Goal: Task Accomplishment & Management: Use online tool/utility

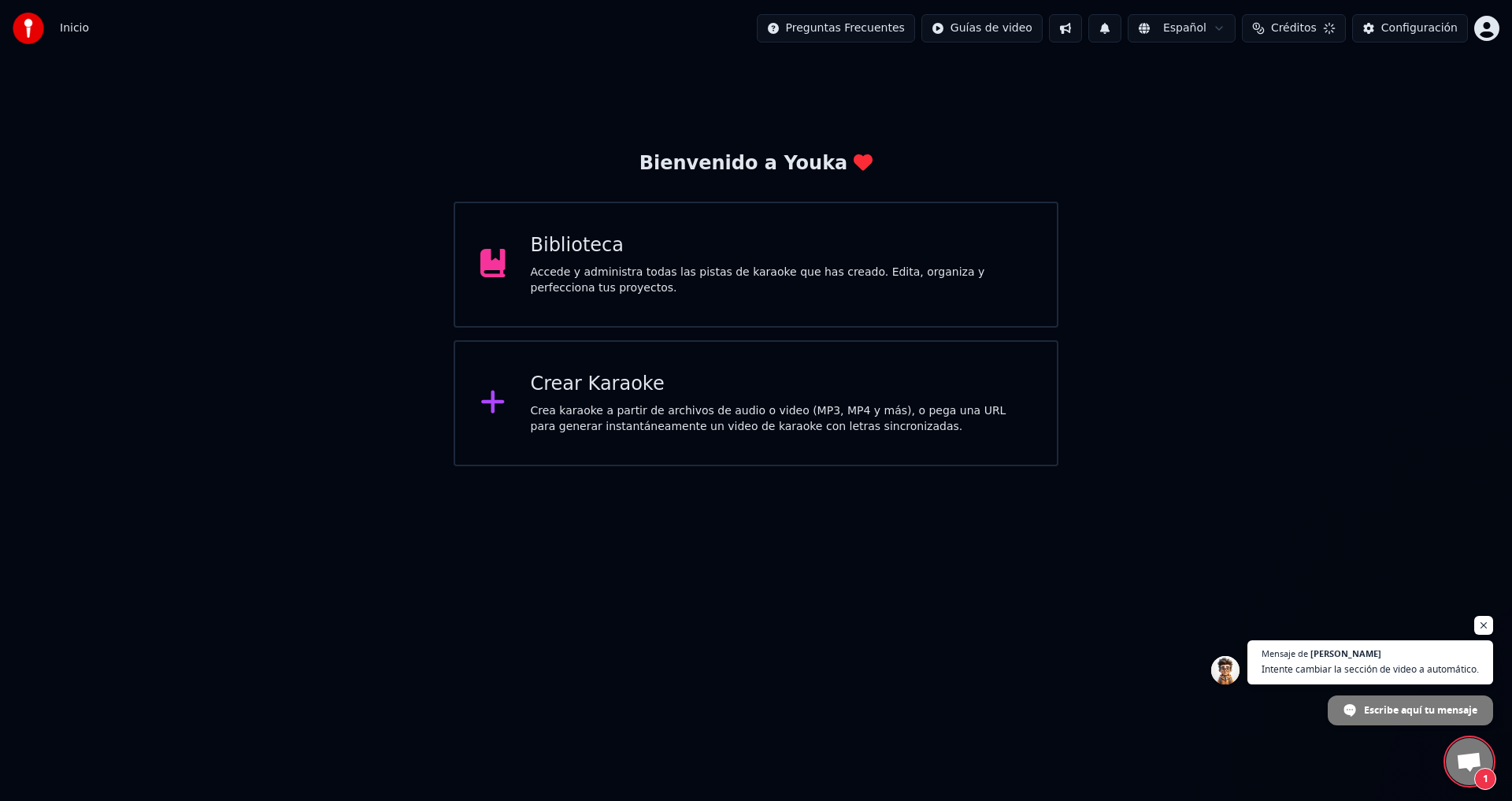
scroll to position [799, 0]
click at [1460, 758] on span "Chat abierto" at bounding box center [1469, 763] width 26 height 22
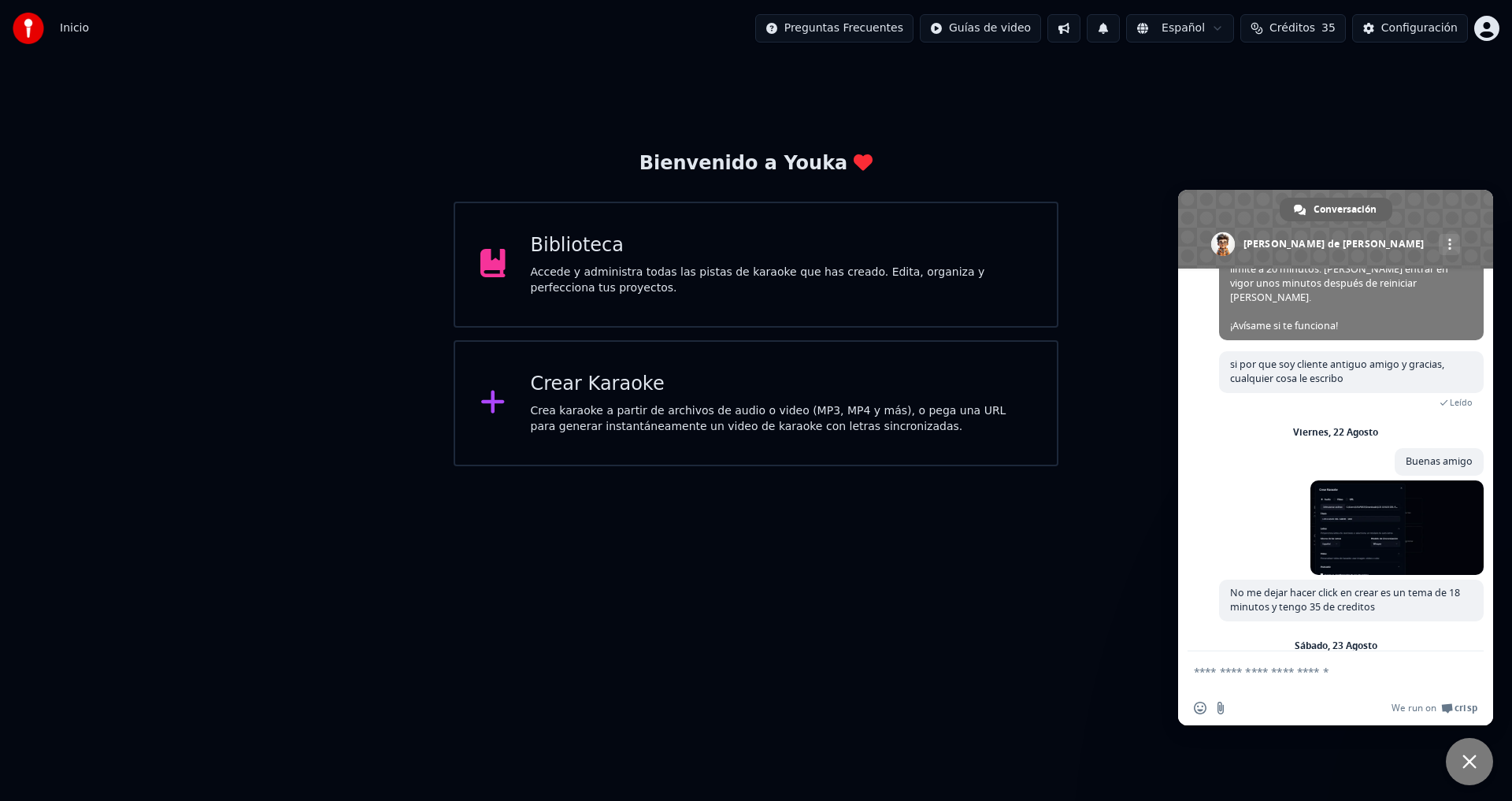
scroll to position [898, 0]
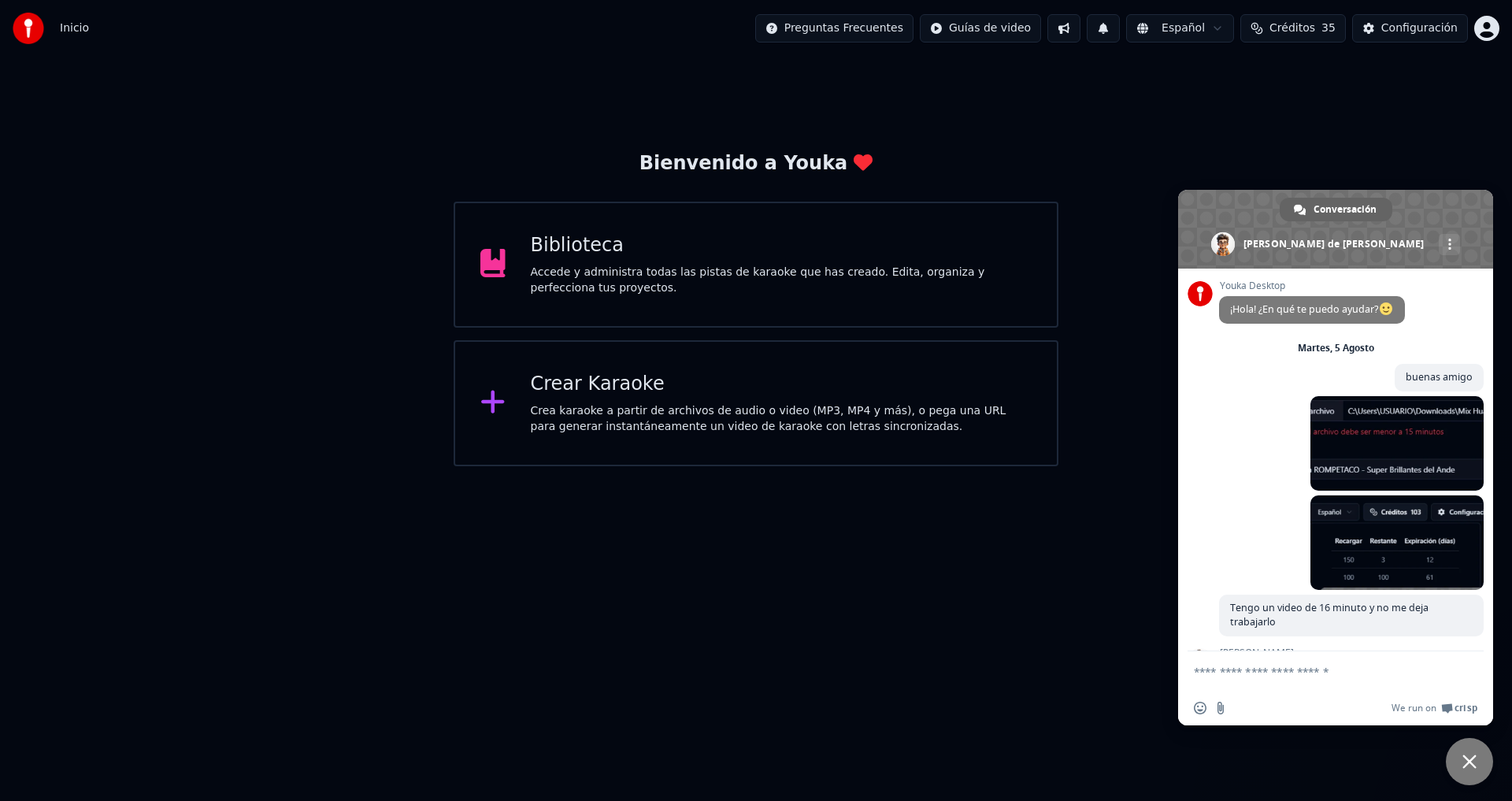
scroll to position [870, 0]
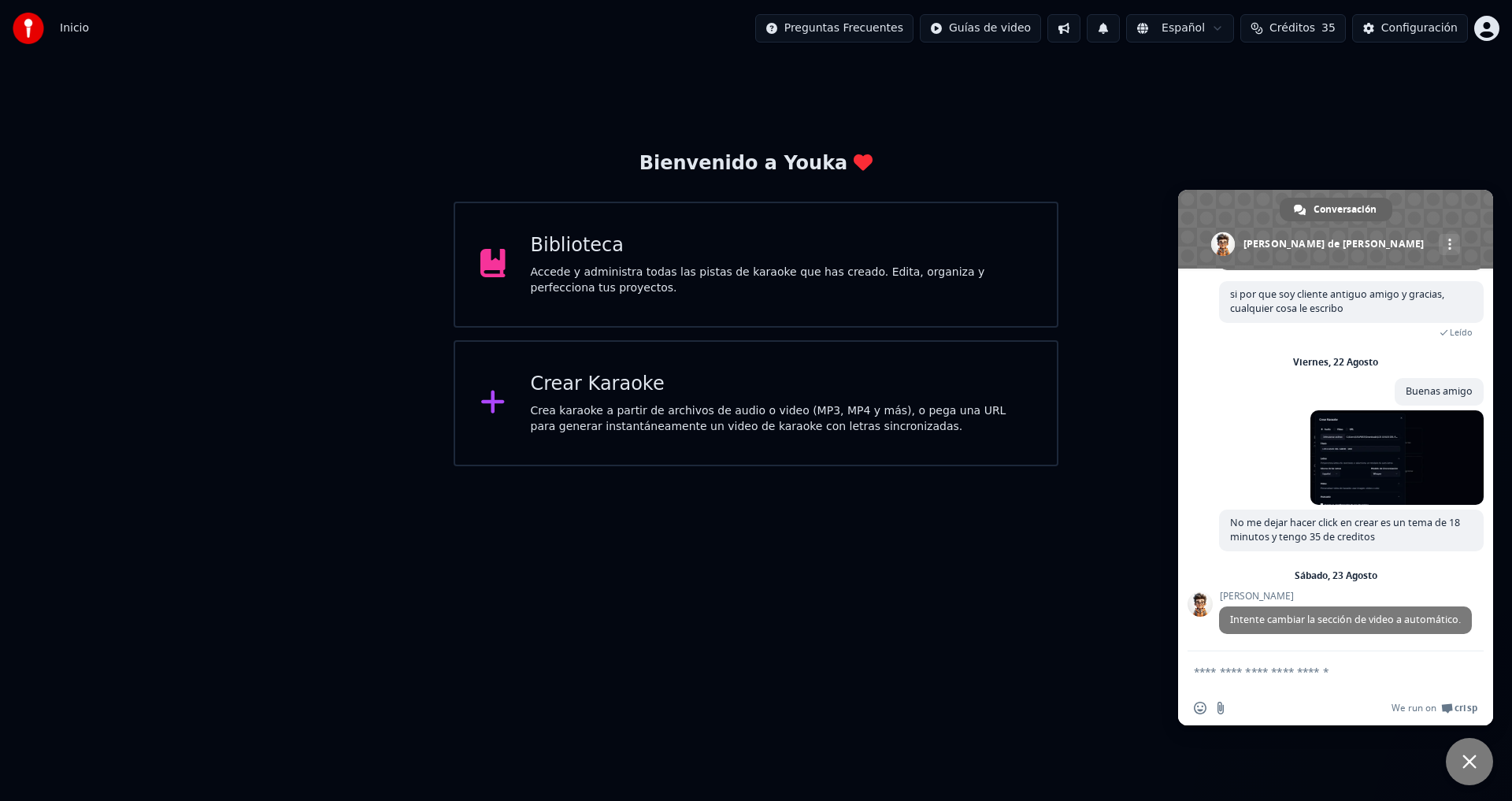
click at [602, 381] on div "Crear Karaoke" at bounding box center [781, 384] width 502 height 25
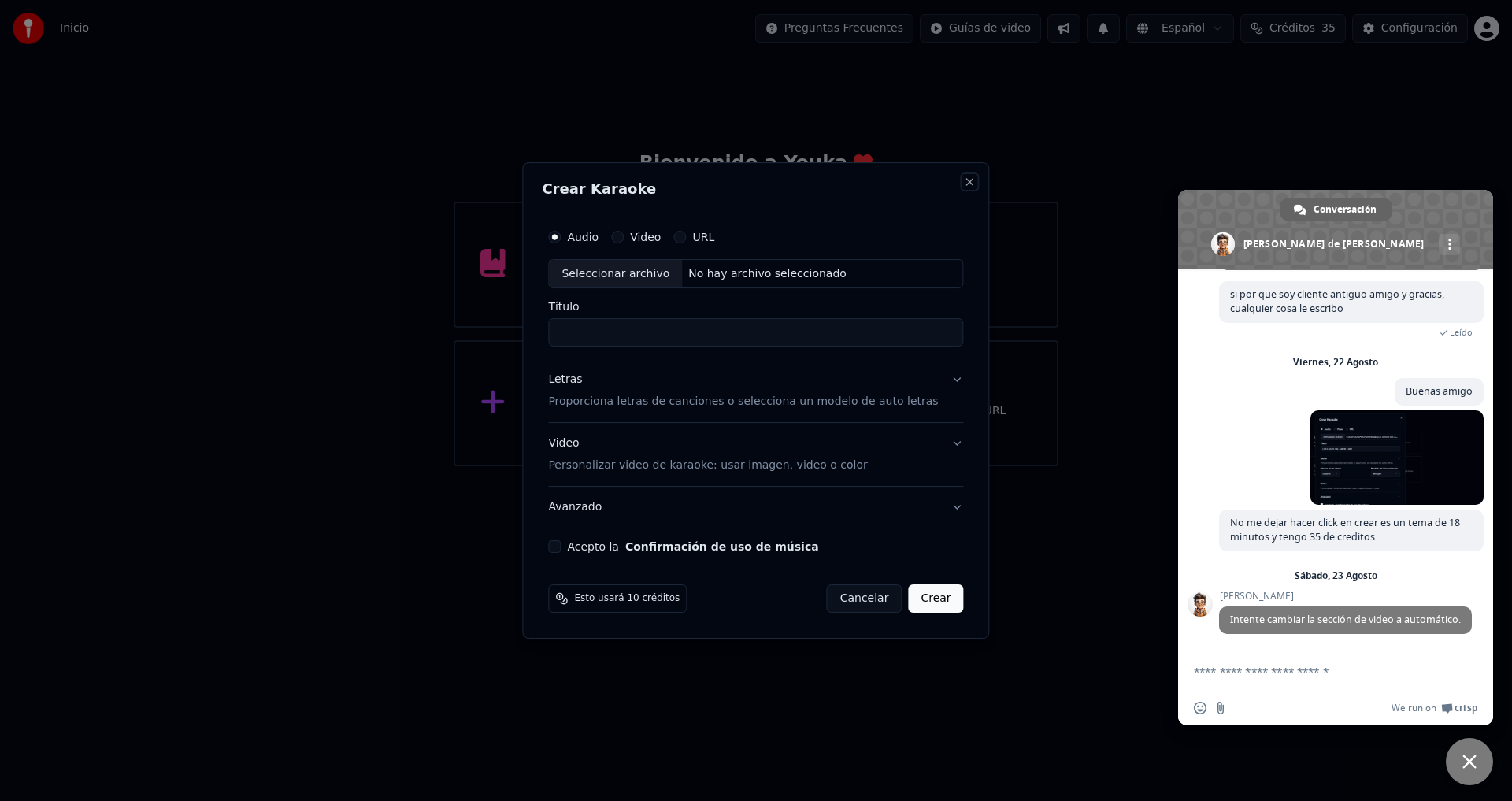
click at [964, 184] on button "Close" at bounding box center [971, 182] width 13 height 13
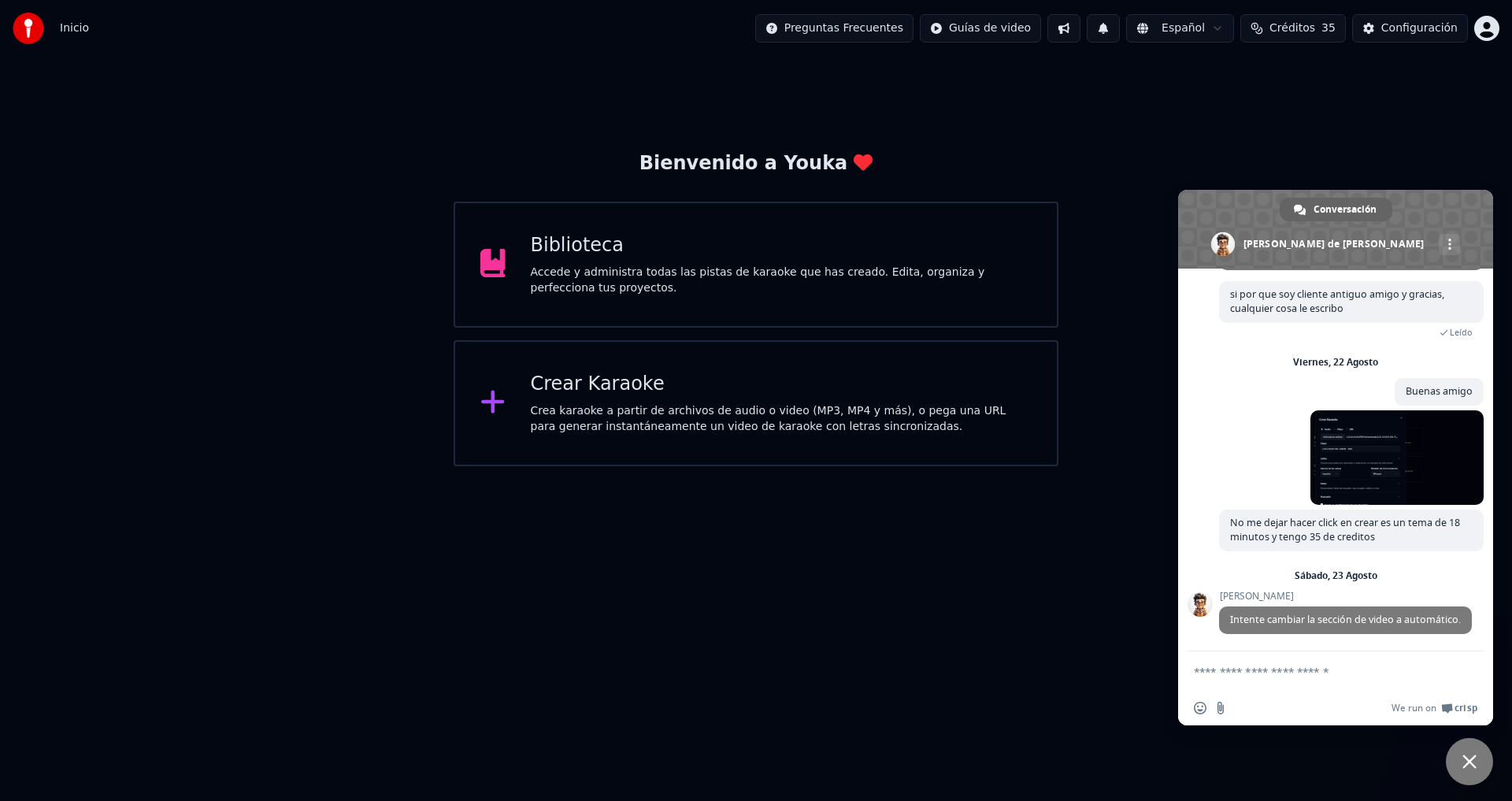
click at [1272, 676] on textarea "Escribe aquí tu mensaje..." at bounding box center [1320, 671] width 252 height 39
type textarea "**********"
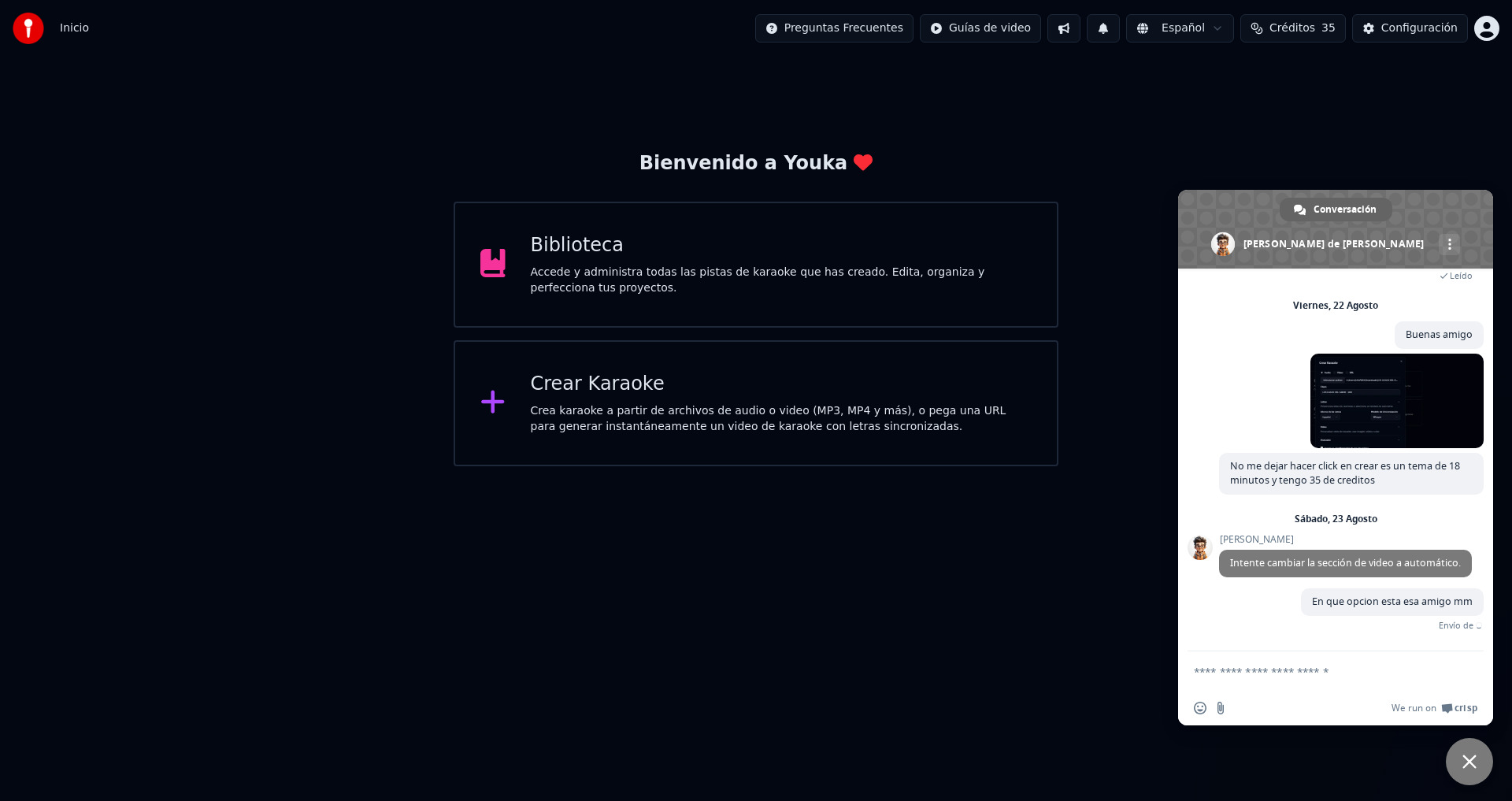
scroll to position [937, 0]
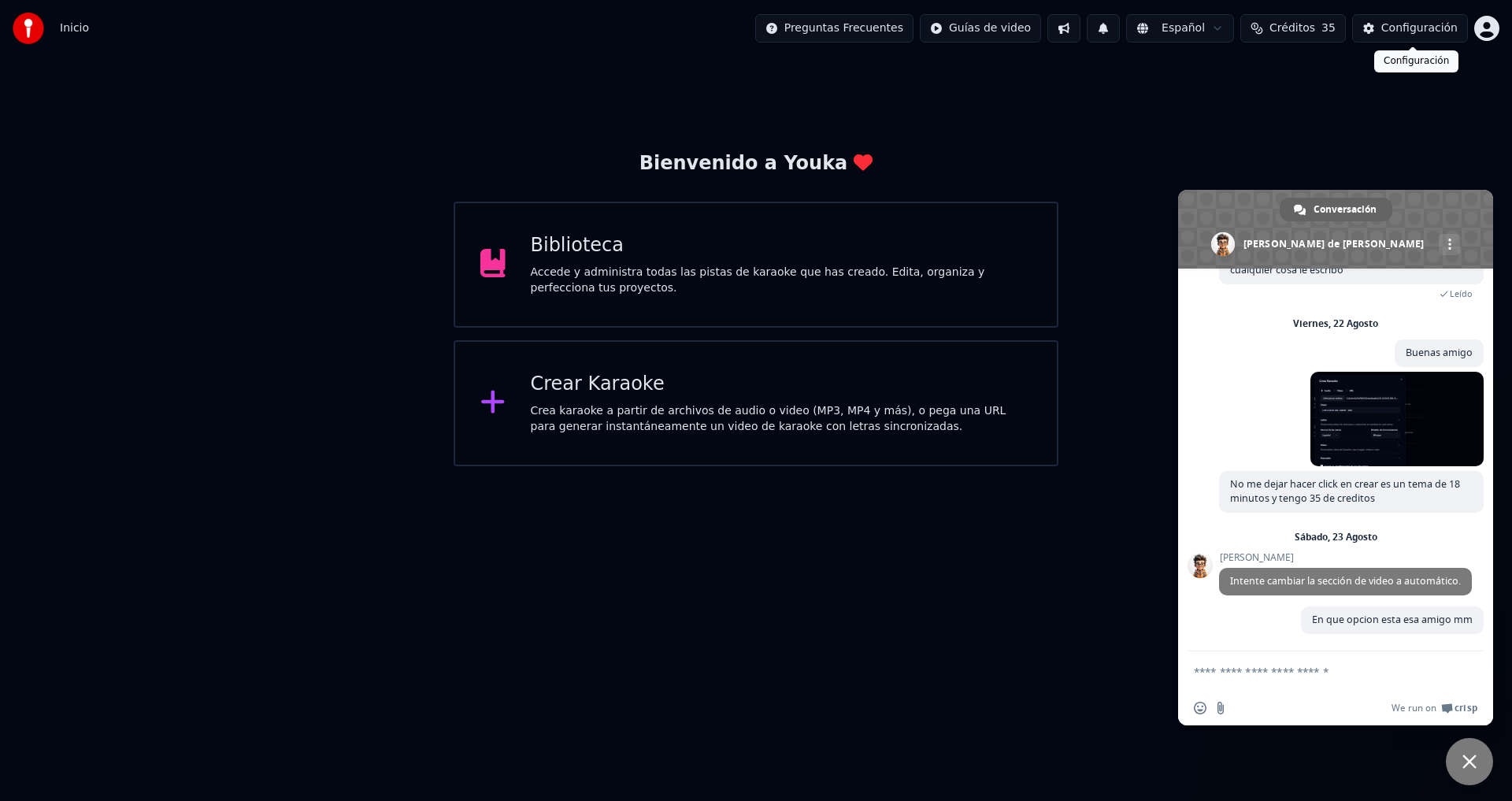
click at [1400, 29] on div "Configuración" at bounding box center [1419, 28] width 76 height 15
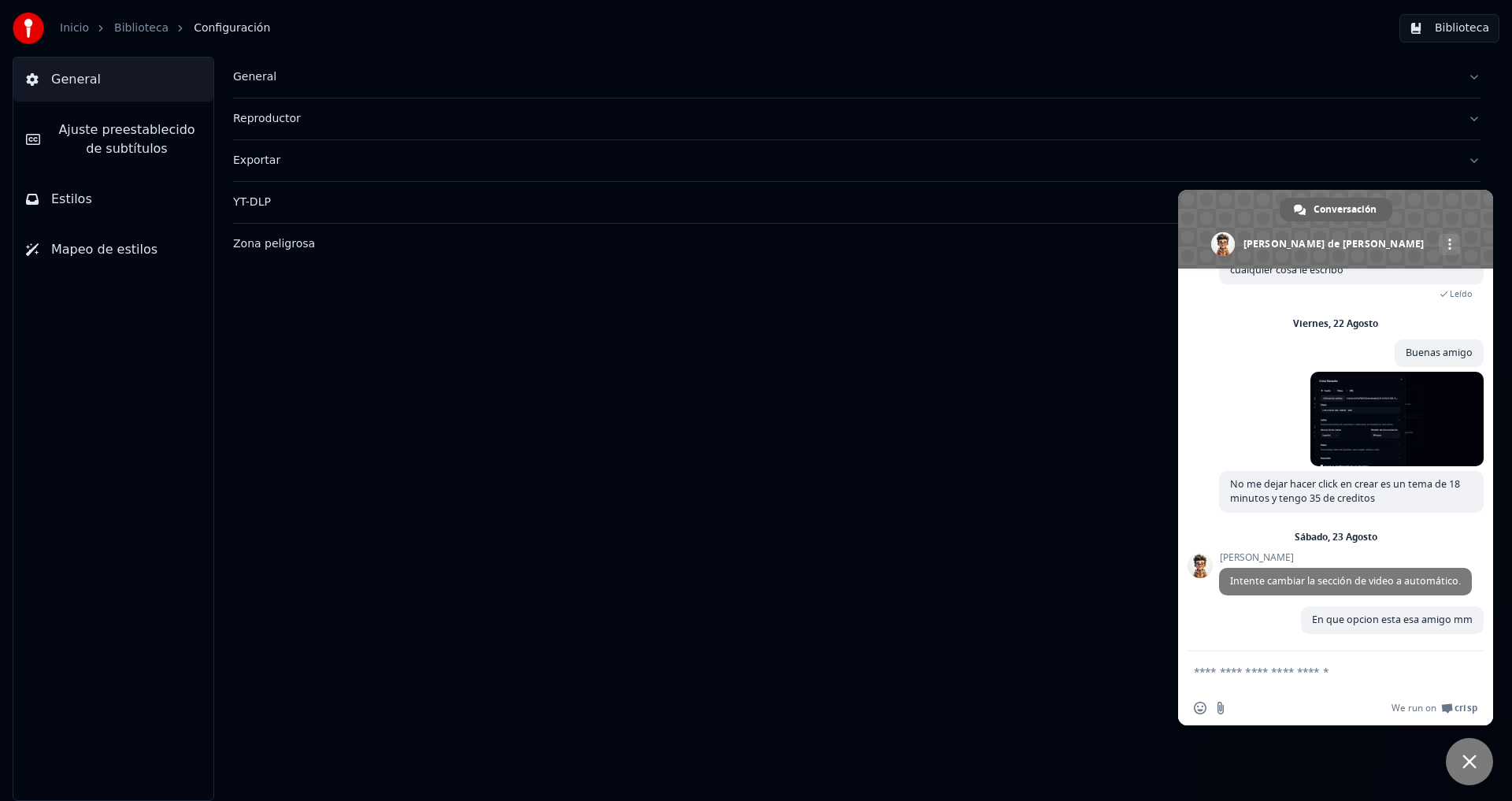
click at [251, 85] on button "General" at bounding box center [857, 77] width 1248 height 41
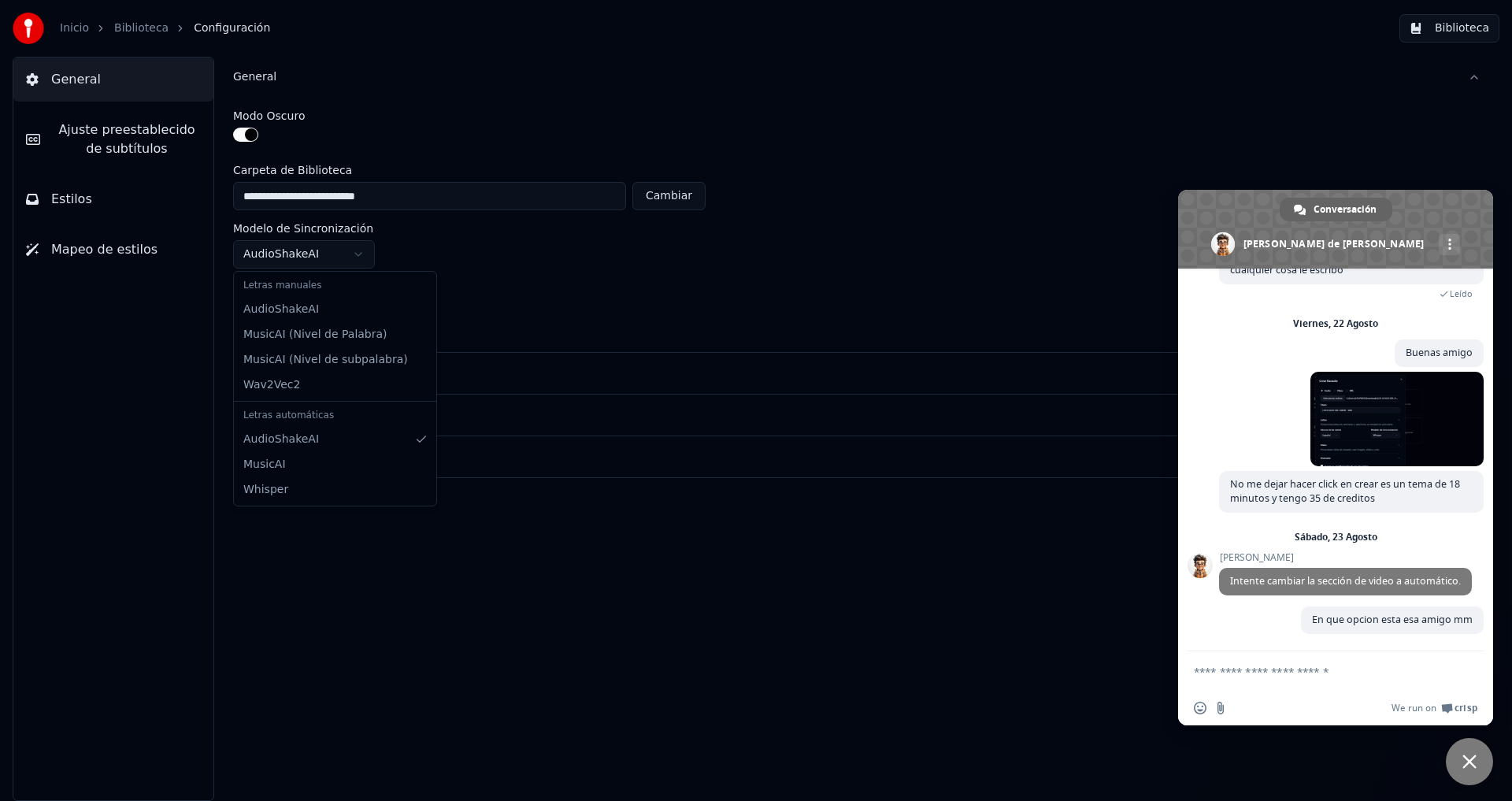
click at [361, 259] on html "**********" at bounding box center [756, 400] width 1512 height 801
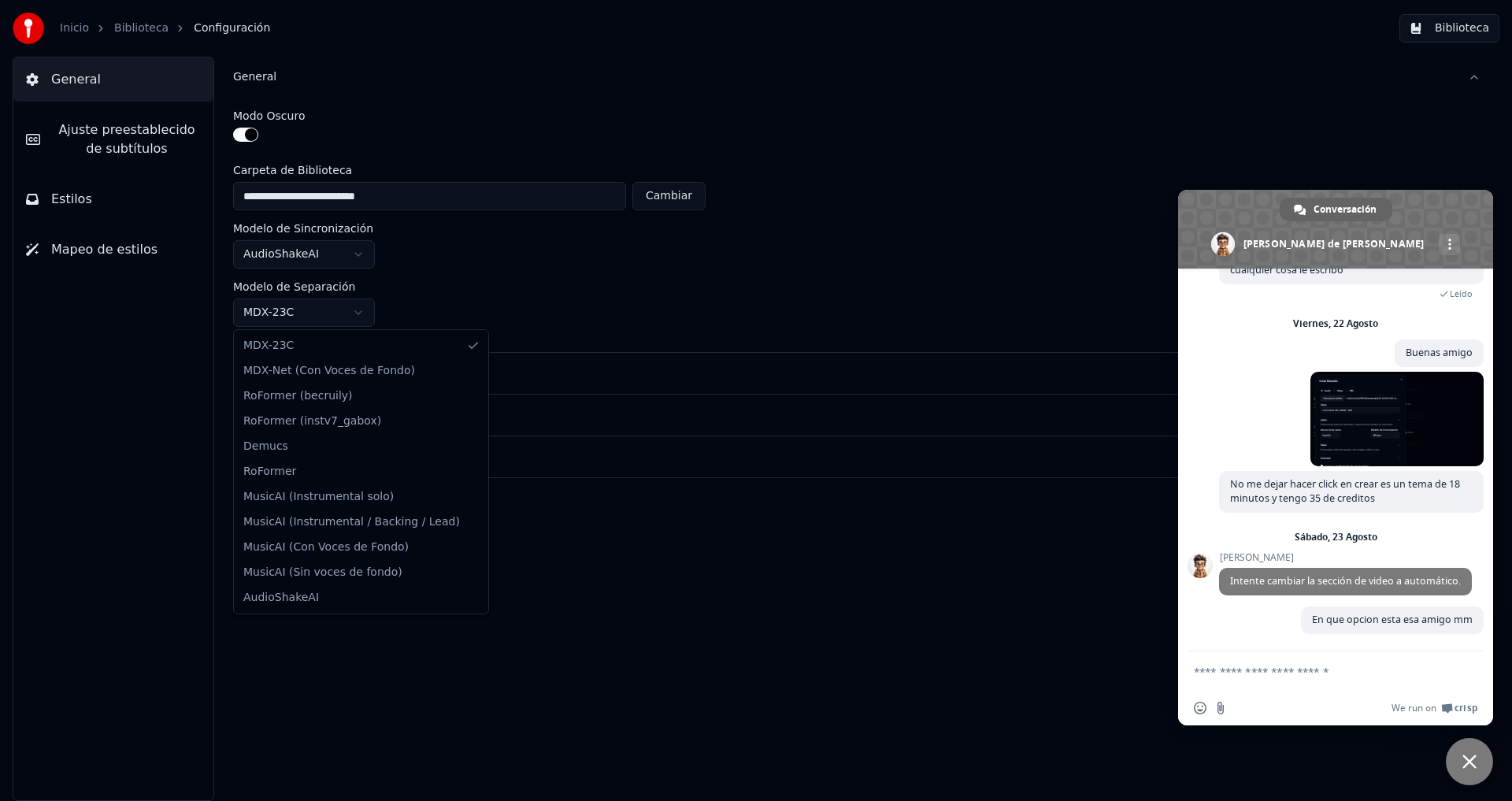
click at [345, 316] on html "**********" at bounding box center [756, 400] width 1512 height 801
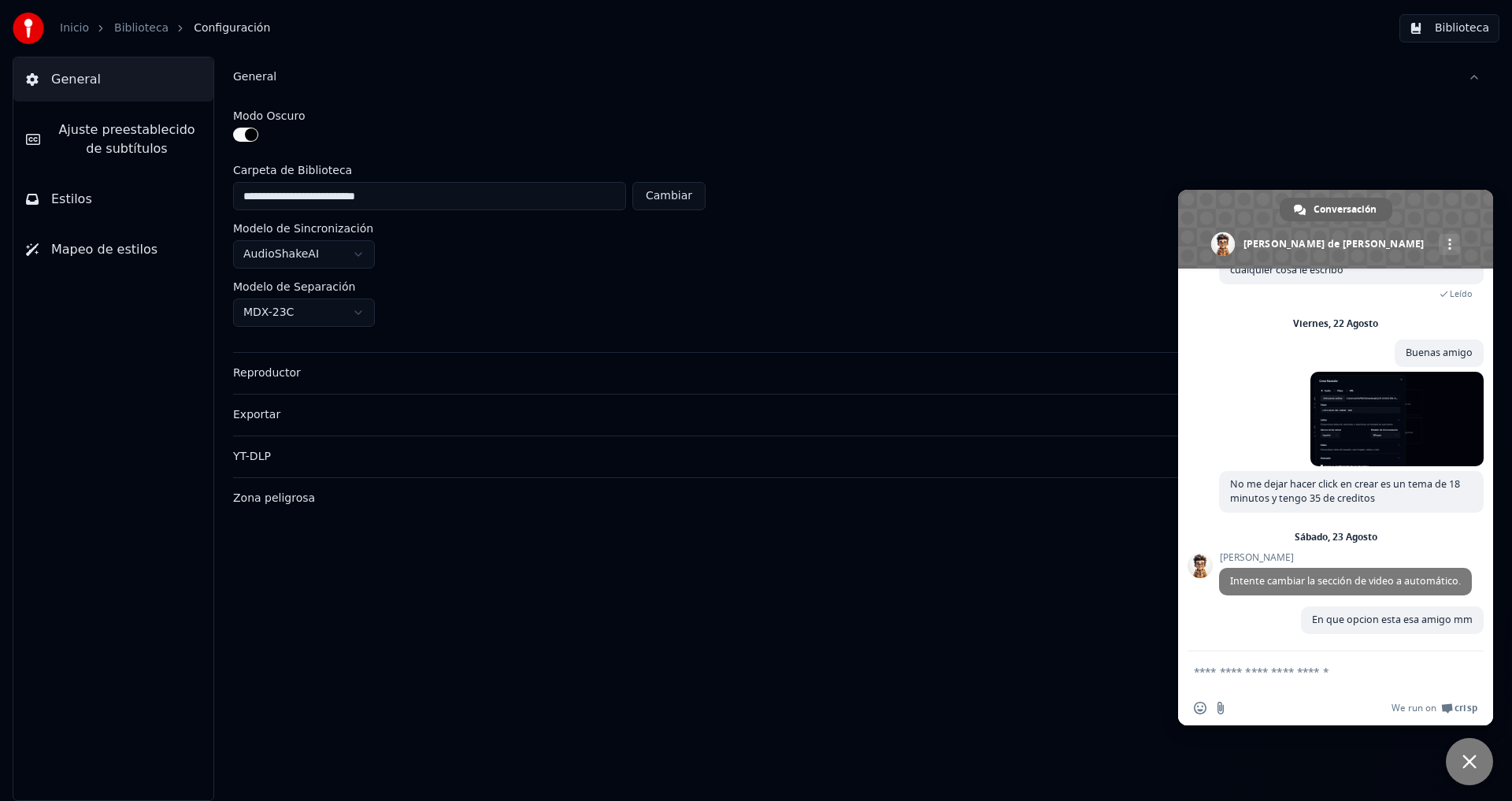
click at [303, 377] on div "Reproductor" at bounding box center [845, 373] width 1223 height 15
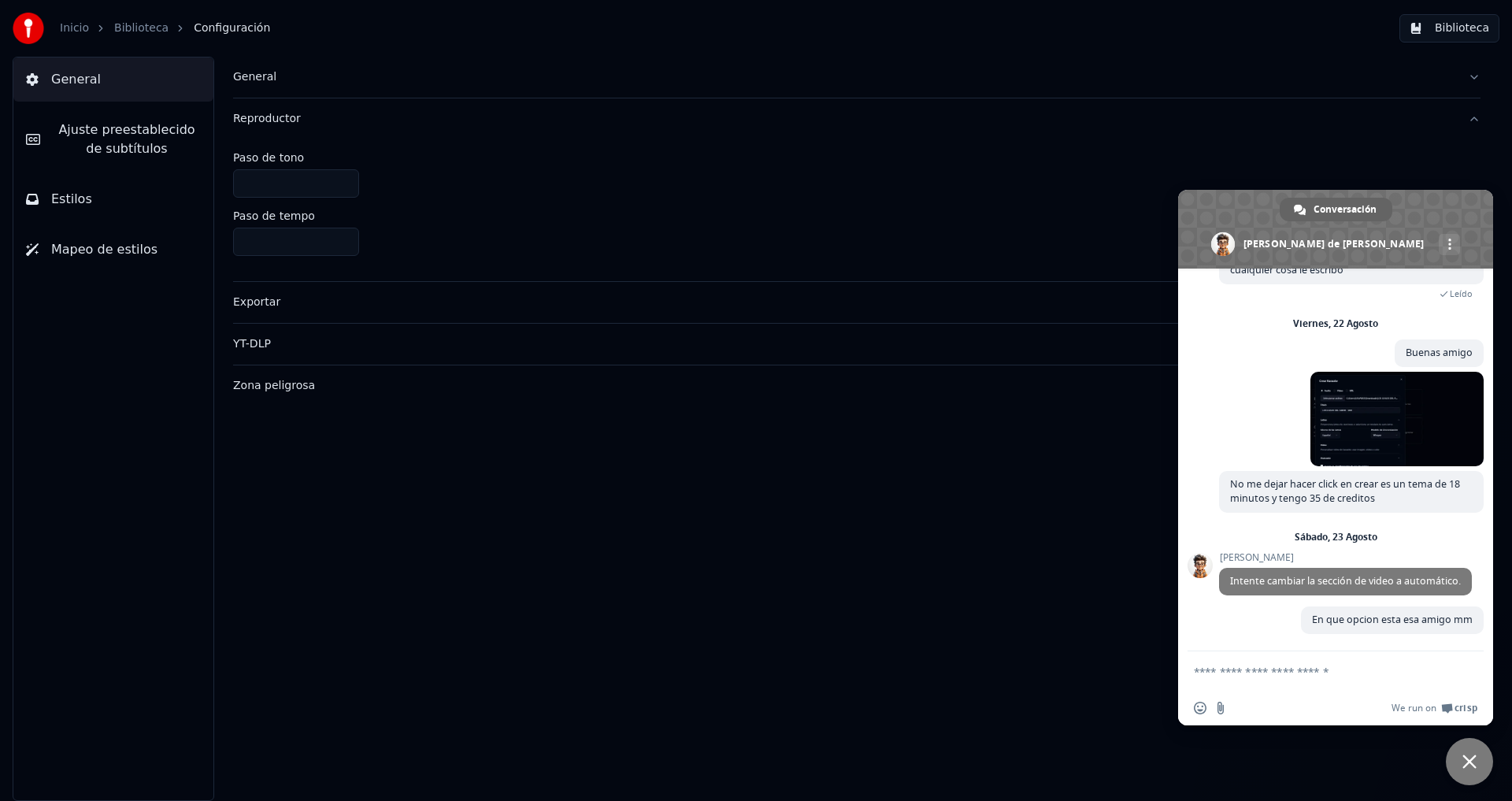
click at [104, 207] on button "Estilos" at bounding box center [113, 199] width 200 height 44
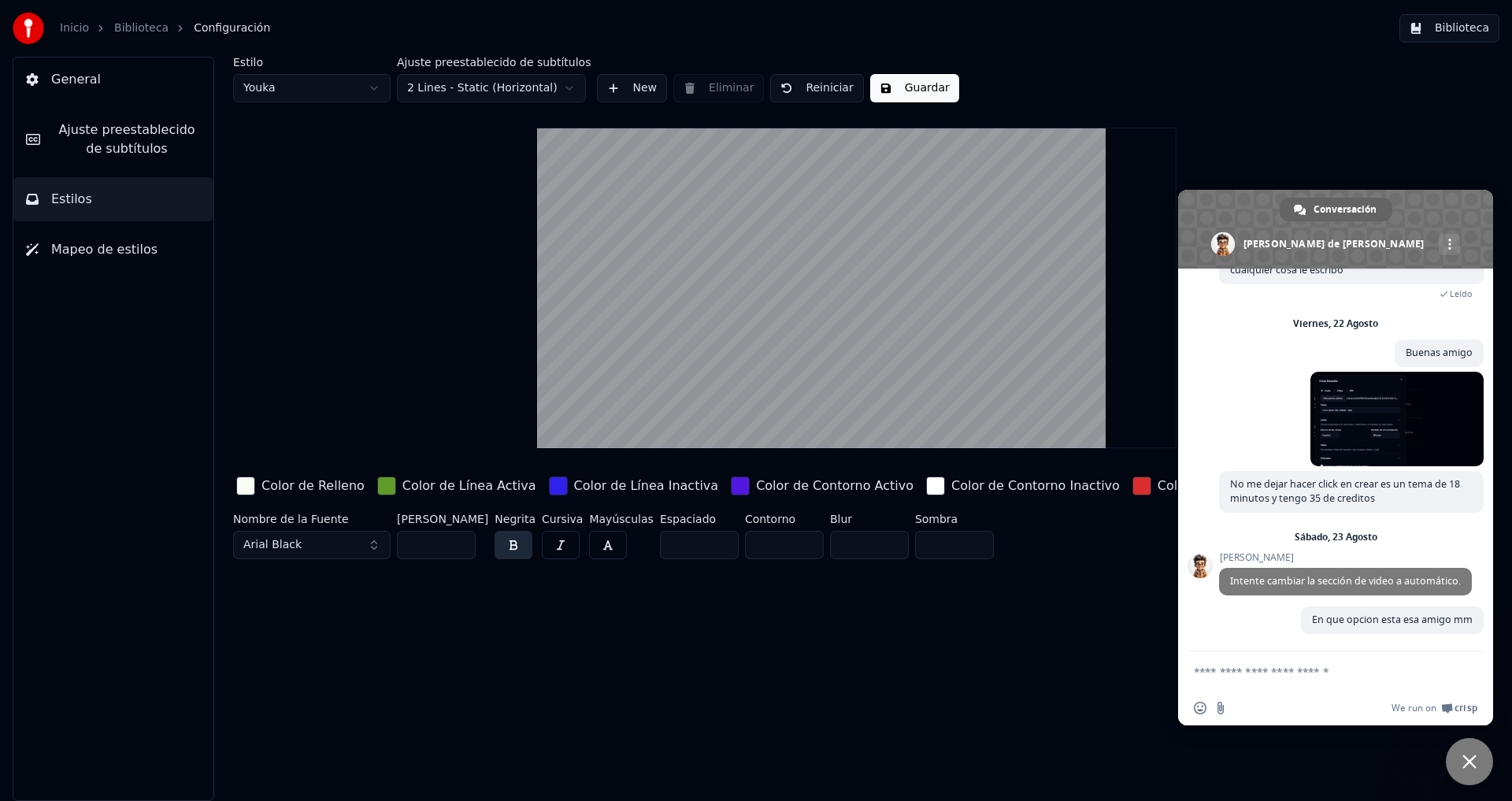
click at [102, 251] on span "Mapeo de estilos" at bounding box center [104, 249] width 106 height 19
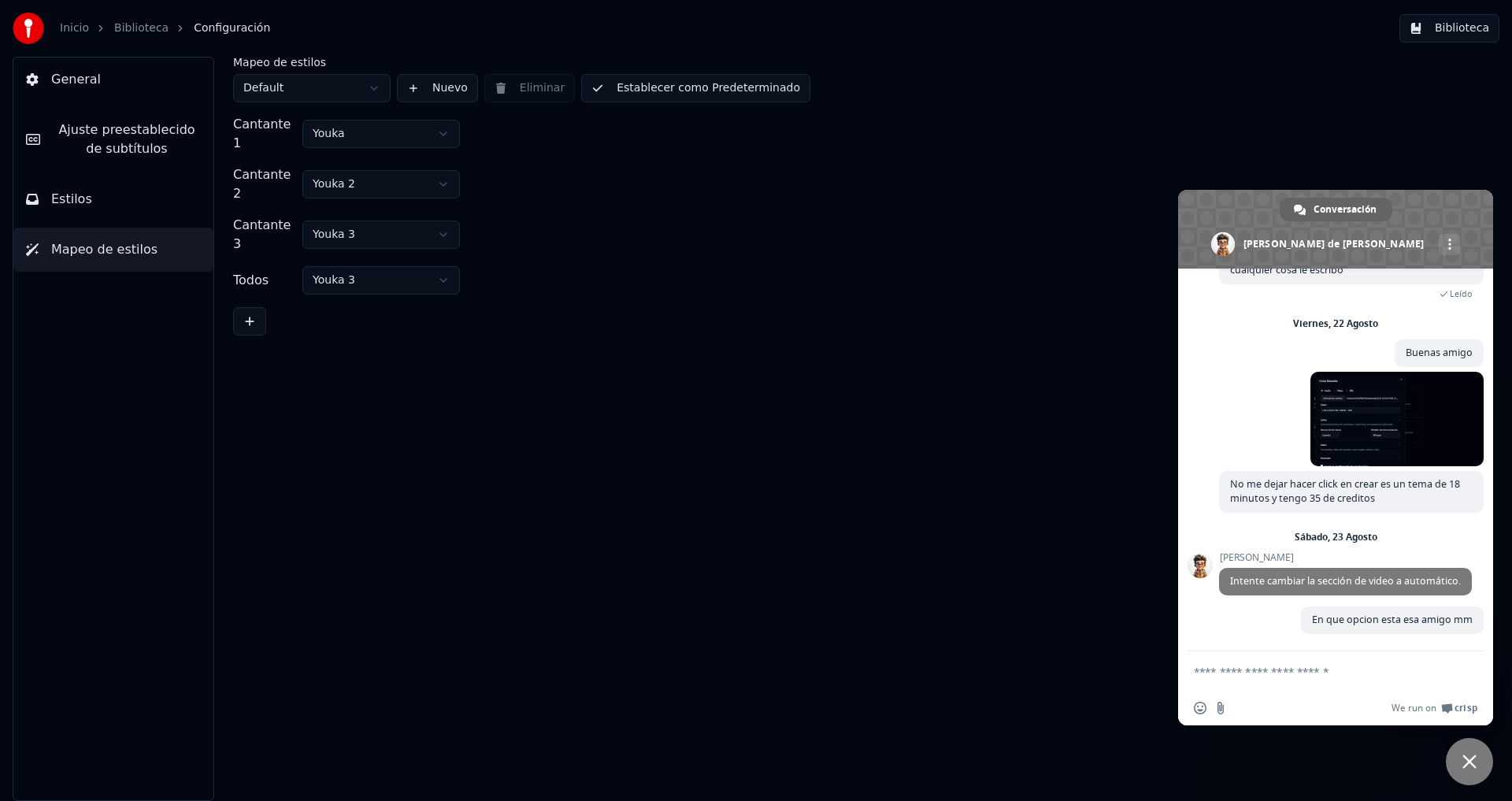
click at [104, 154] on span "Ajuste preestablecido de subtítulos" at bounding box center [127, 139] width 148 height 38
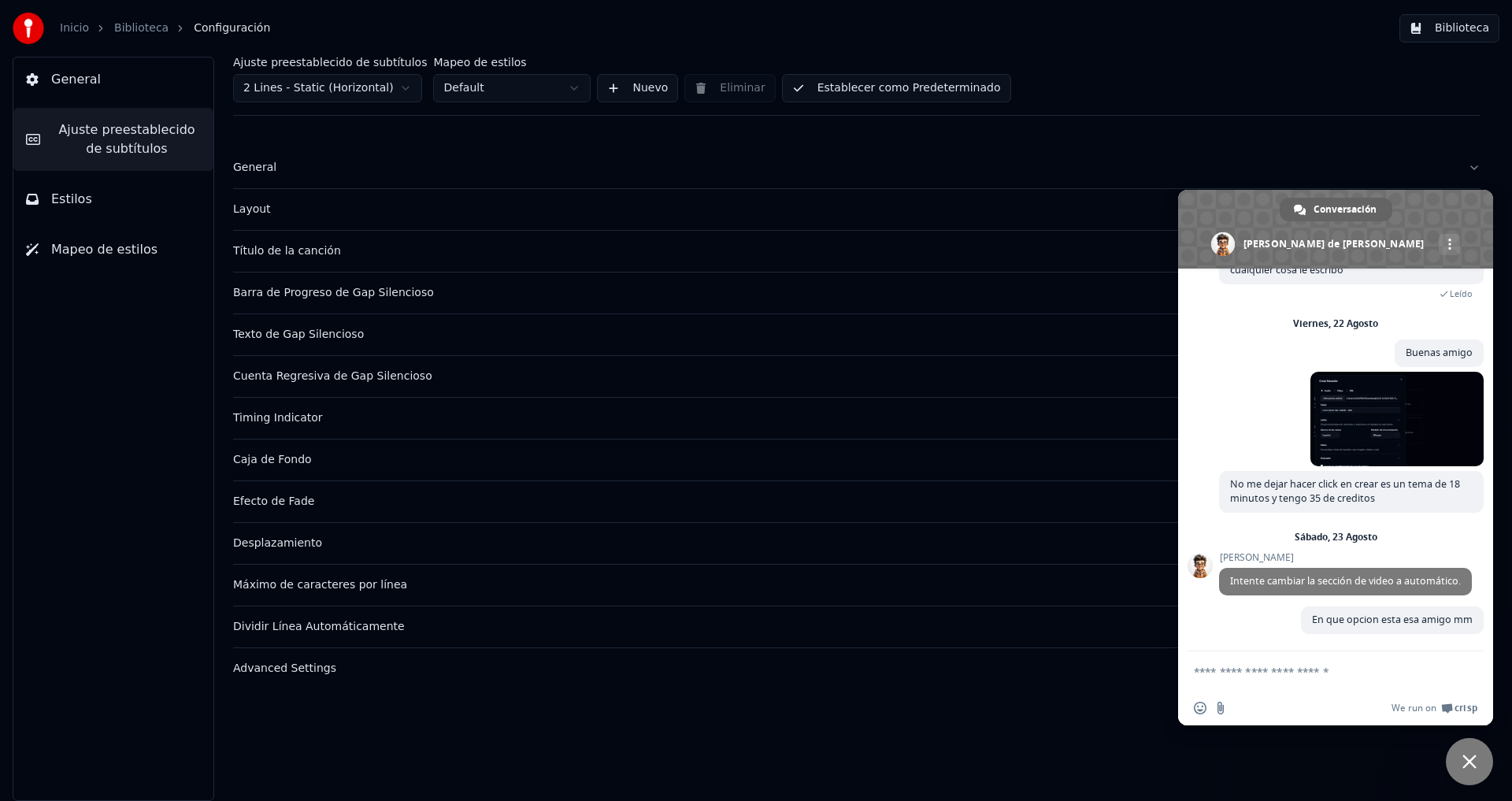
click at [120, 30] on link "Biblioteca" at bounding box center [141, 28] width 54 height 15
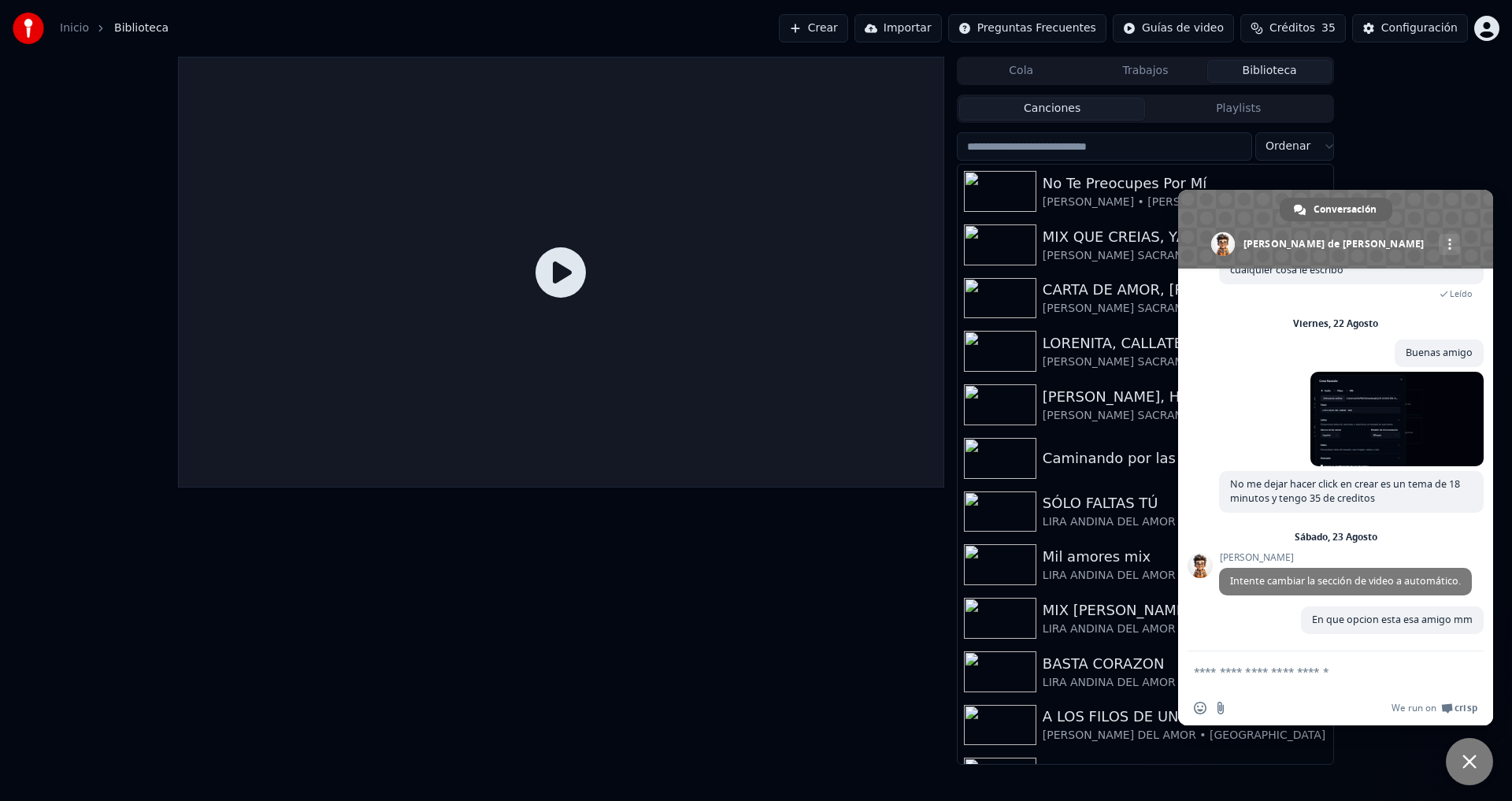
click at [72, 33] on link "Inicio" at bounding box center [75, 28] width 29 height 15
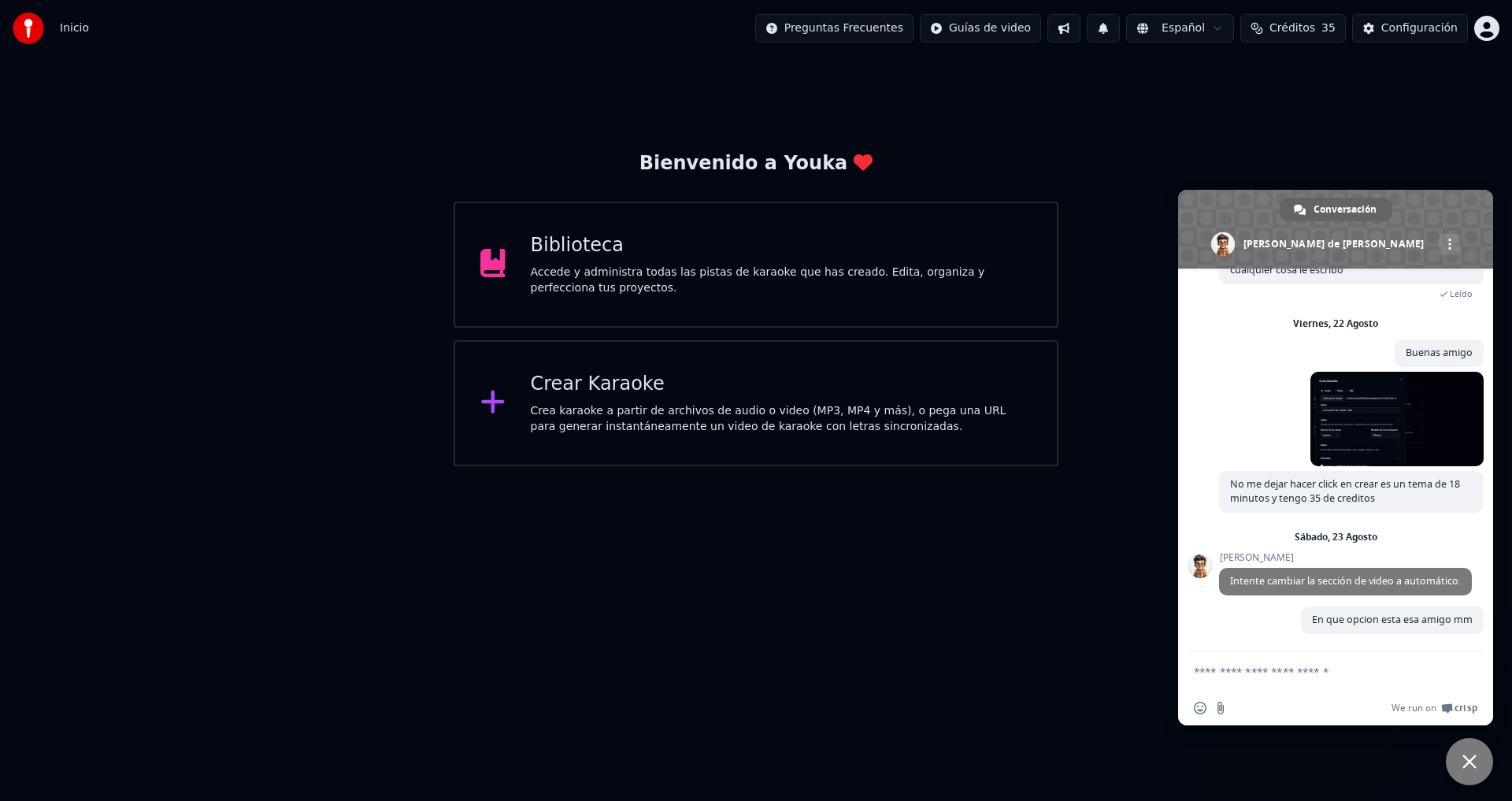
click at [553, 406] on div "Crea karaoke a partir de archivos de audio o video (MP3, MP4 y más), o pega una…" at bounding box center [781, 419] width 502 height 32
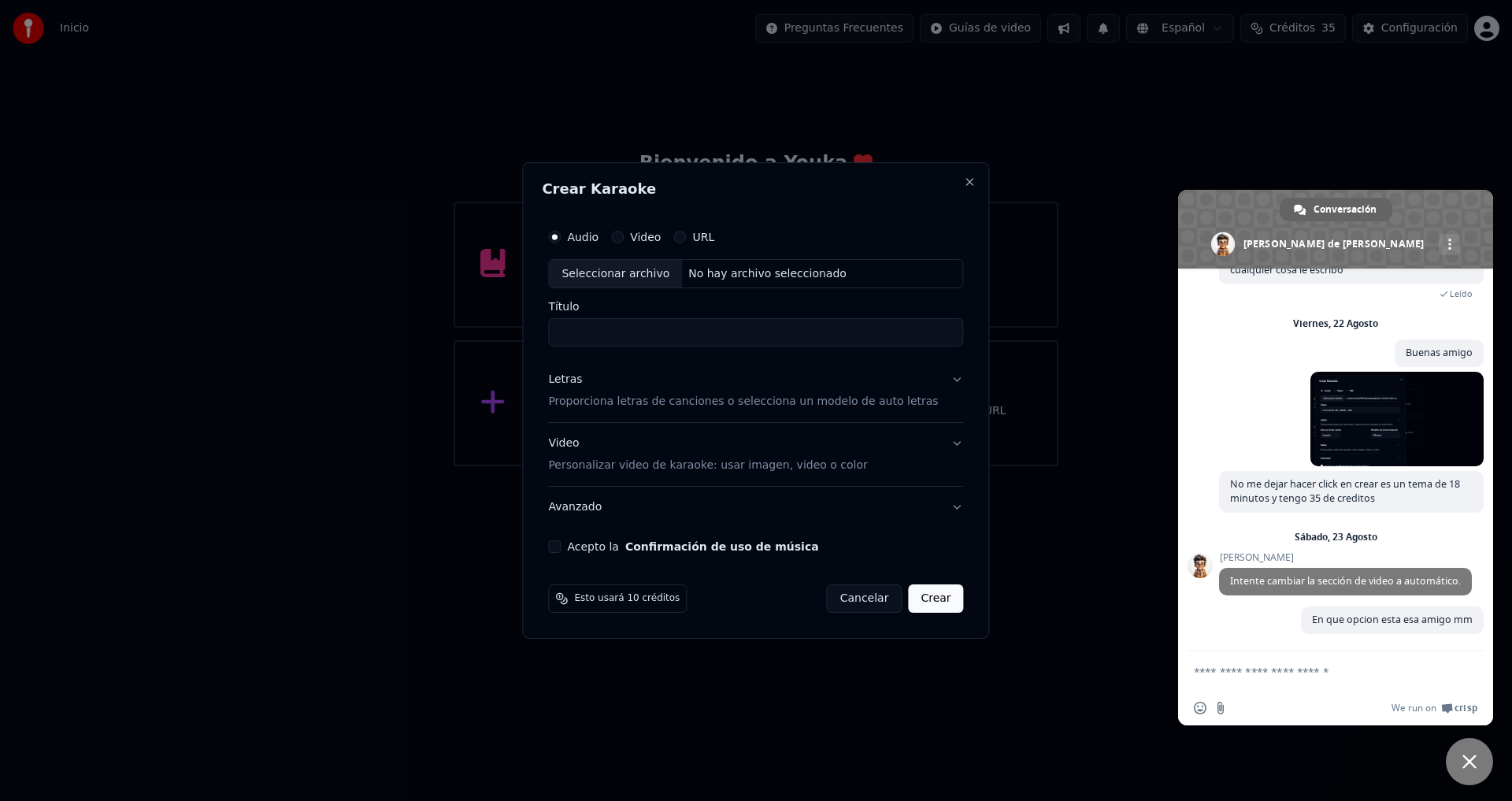
click at [664, 276] on div "Seleccionar archivo" at bounding box center [615, 274] width 133 height 28
type input "**********"
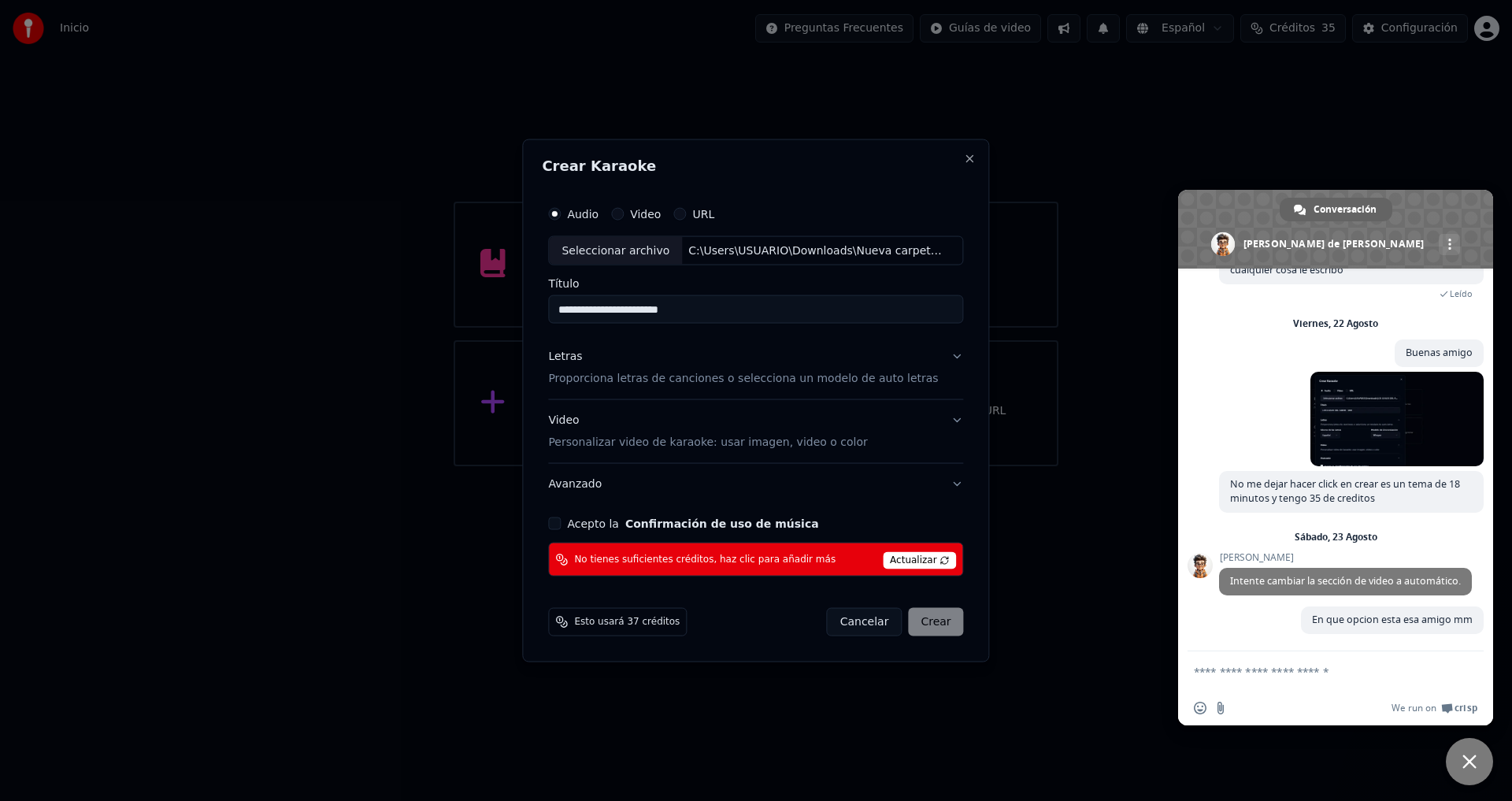
click at [629, 438] on p "Personalizar video de karaoke: usar imagen, video o color" at bounding box center [707, 442] width 319 height 15
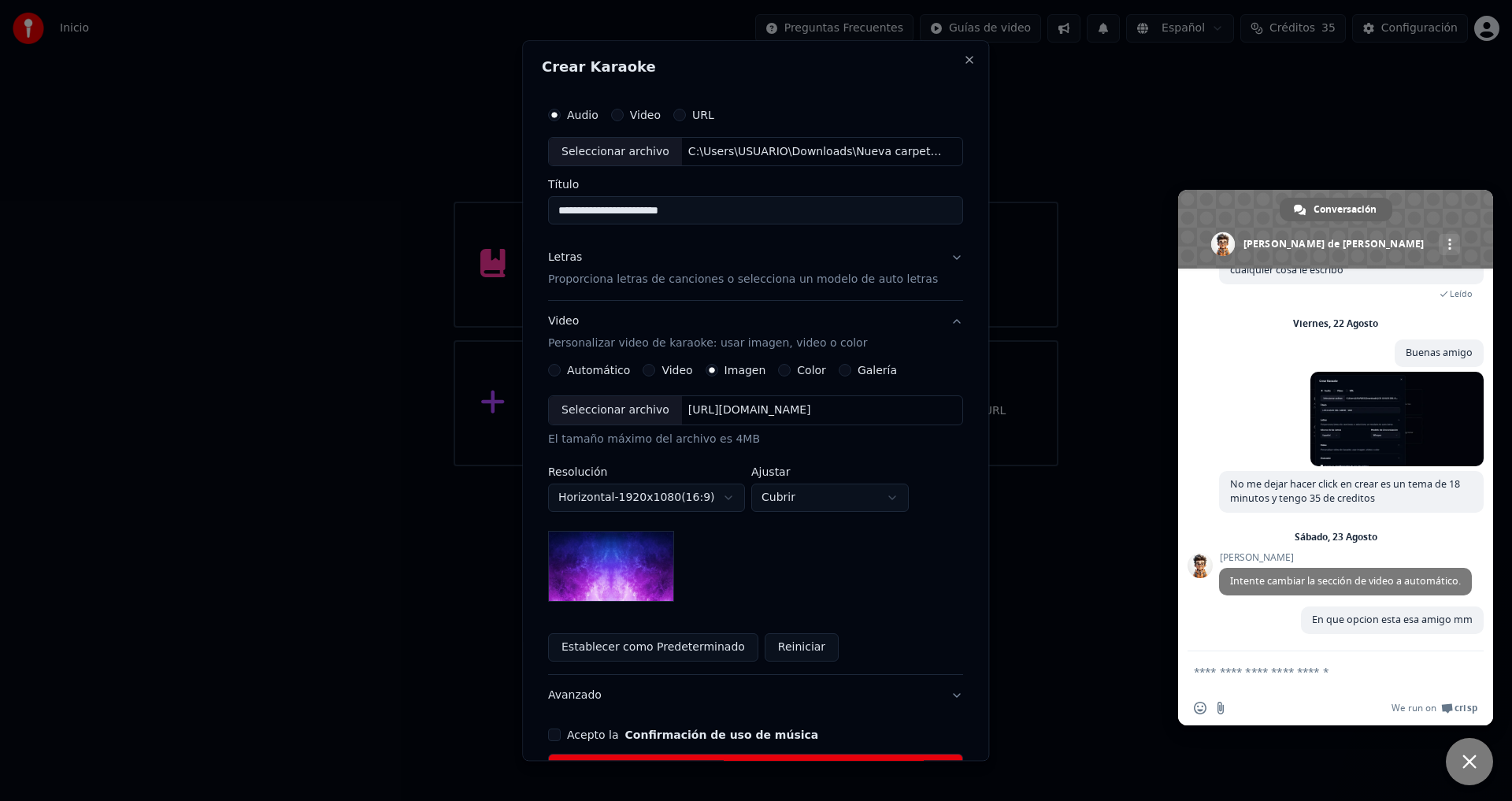
click at [561, 372] on button "Automático" at bounding box center [554, 372] width 13 height 13
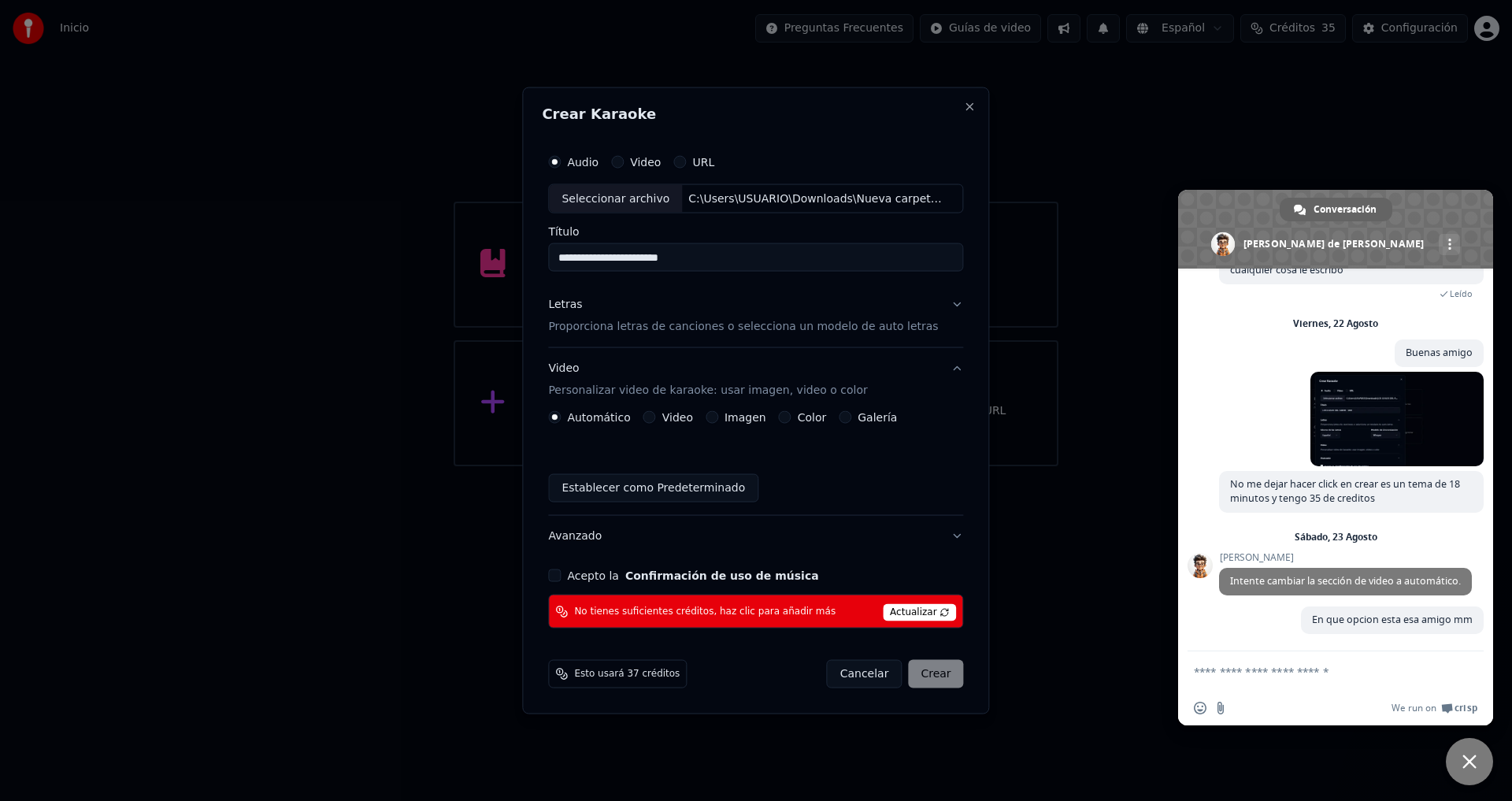
click at [650, 673] on span "Esto usará 37 créditos" at bounding box center [627, 675] width 106 height 13
click at [735, 333] on p "Proporciona letras de canciones o selecciona un modelo de auto letras" at bounding box center [743, 326] width 390 height 15
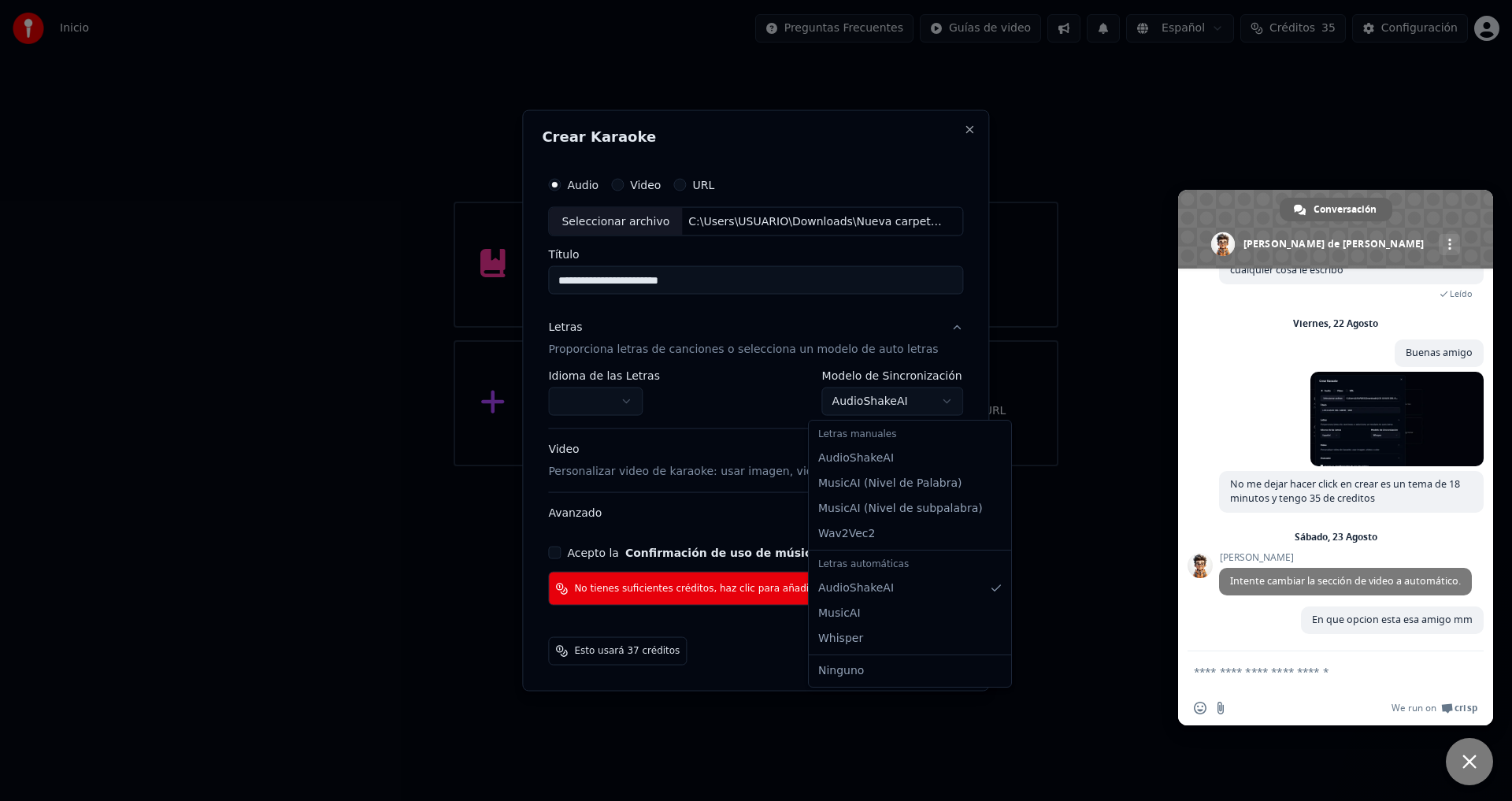
click at [850, 411] on body "Inicio Preguntas Frecuentes Guías de video Español Créditos 35 Configuración Bi…" at bounding box center [756, 233] width 1512 height 467
select select "*******"
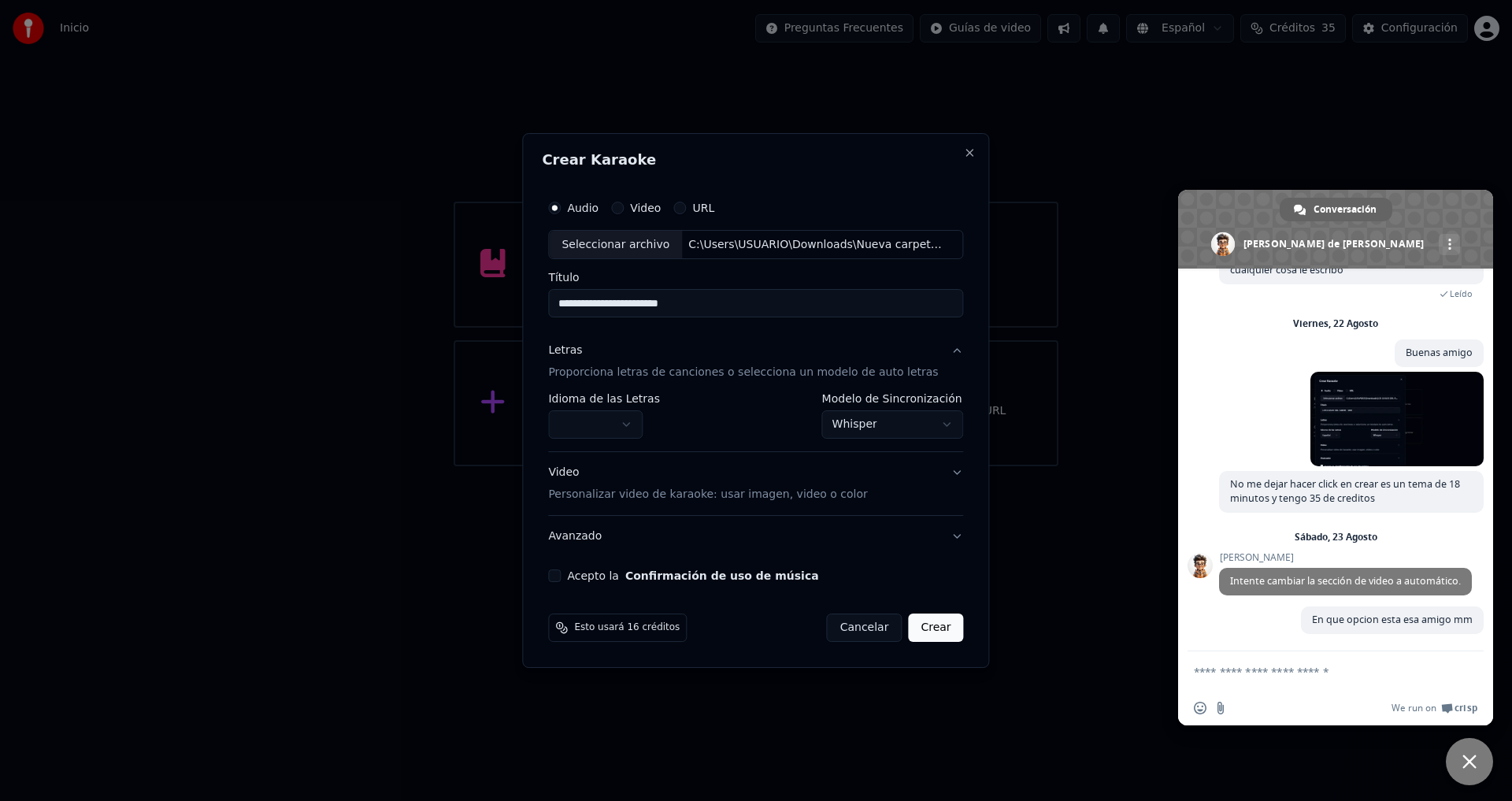
click at [623, 427] on body "Inicio Preguntas Frecuentes Guías de video Español Créditos 35 Configuración Bi…" at bounding box center [756, 233] width 1512 height 467
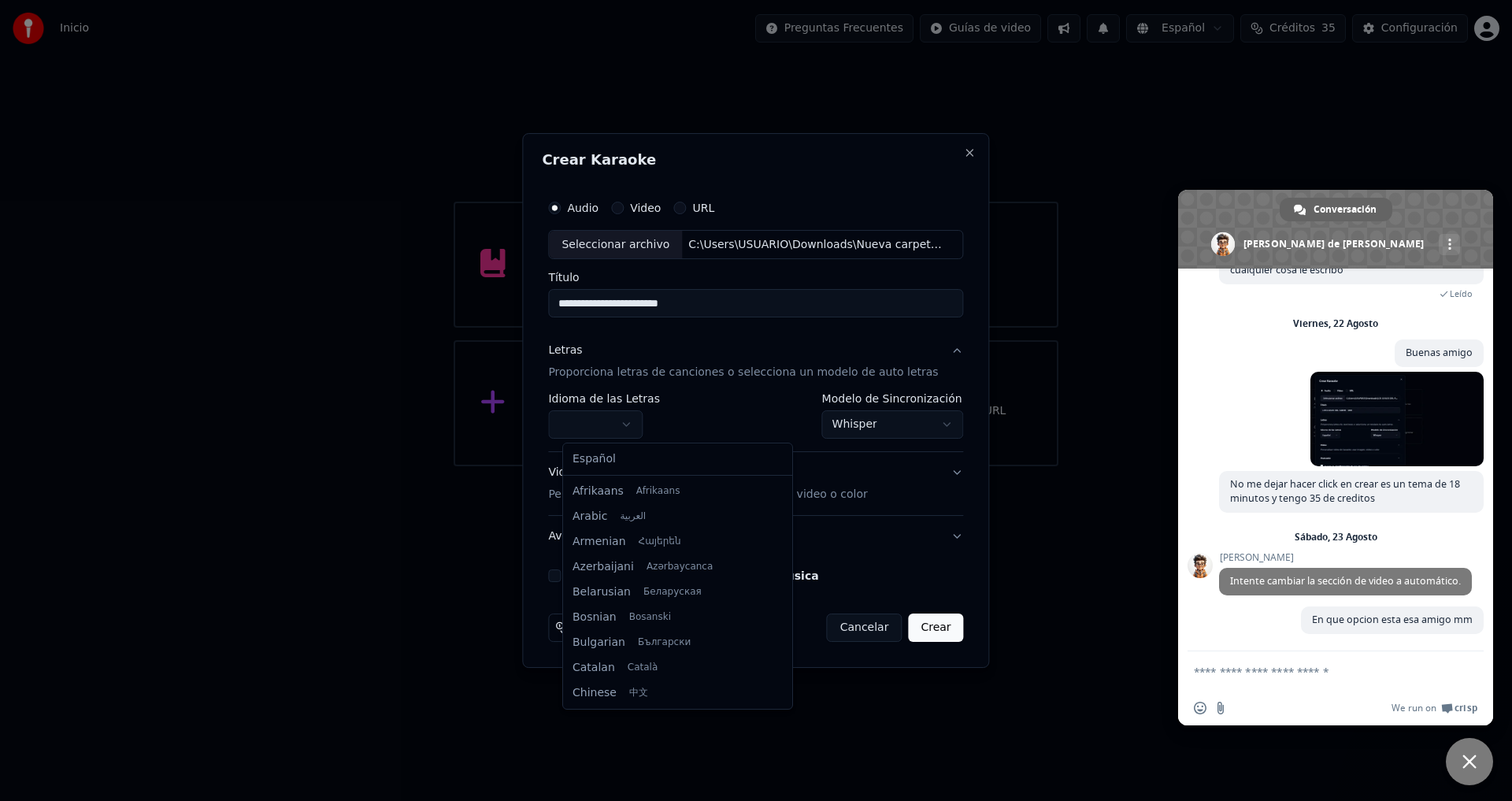
select select "**"
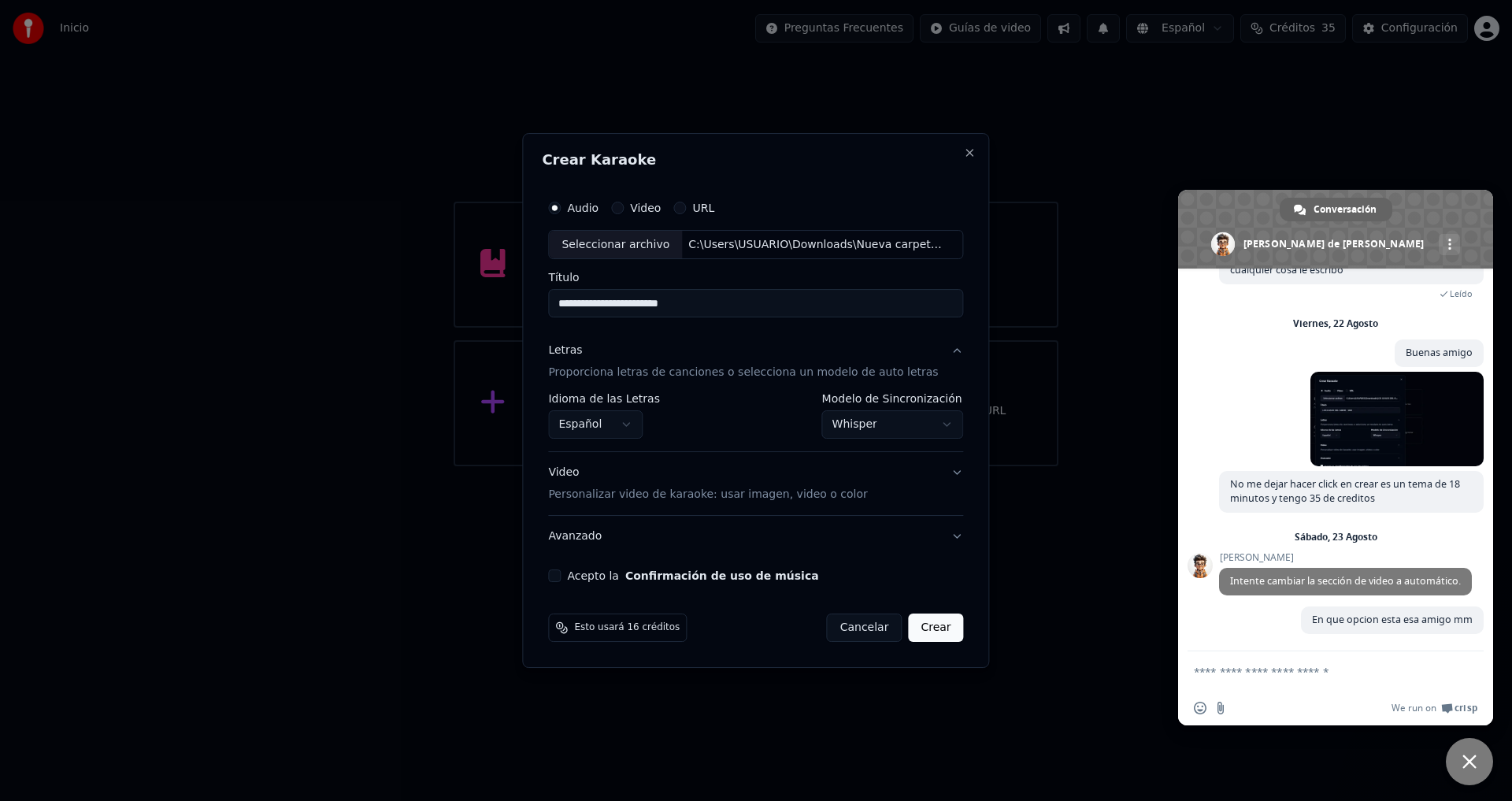
click at [561, 572] on button "Acepto la Confirmación de uso de música" at bounding box center [554, 576] width 13 height 13
click at [923, 632] on button "Crear" at bounding box center [936, 628] width 55 height 28
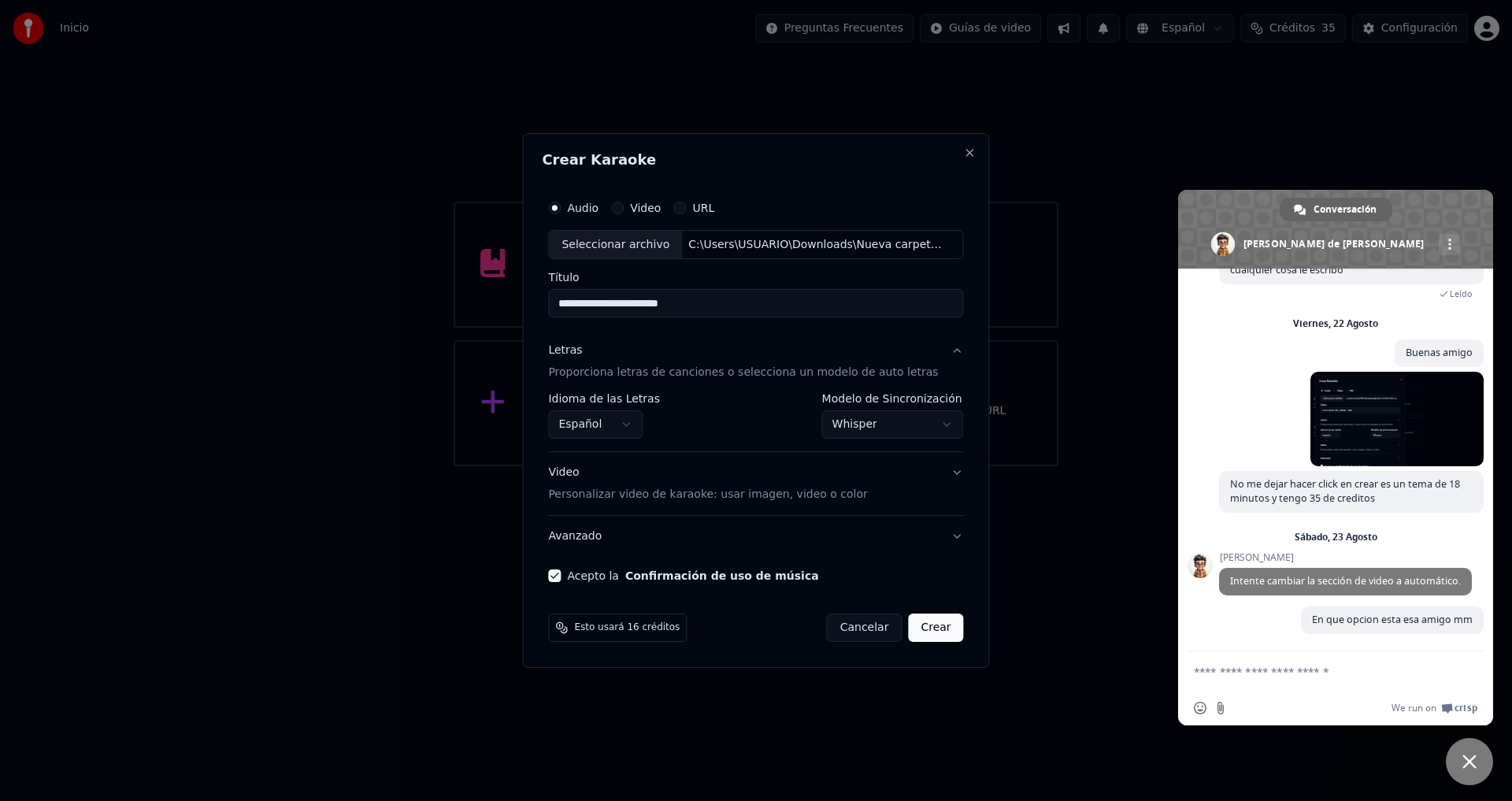
click at [923, 632] on button "Crear" at bounding box center [936, 628] width 55 height 28
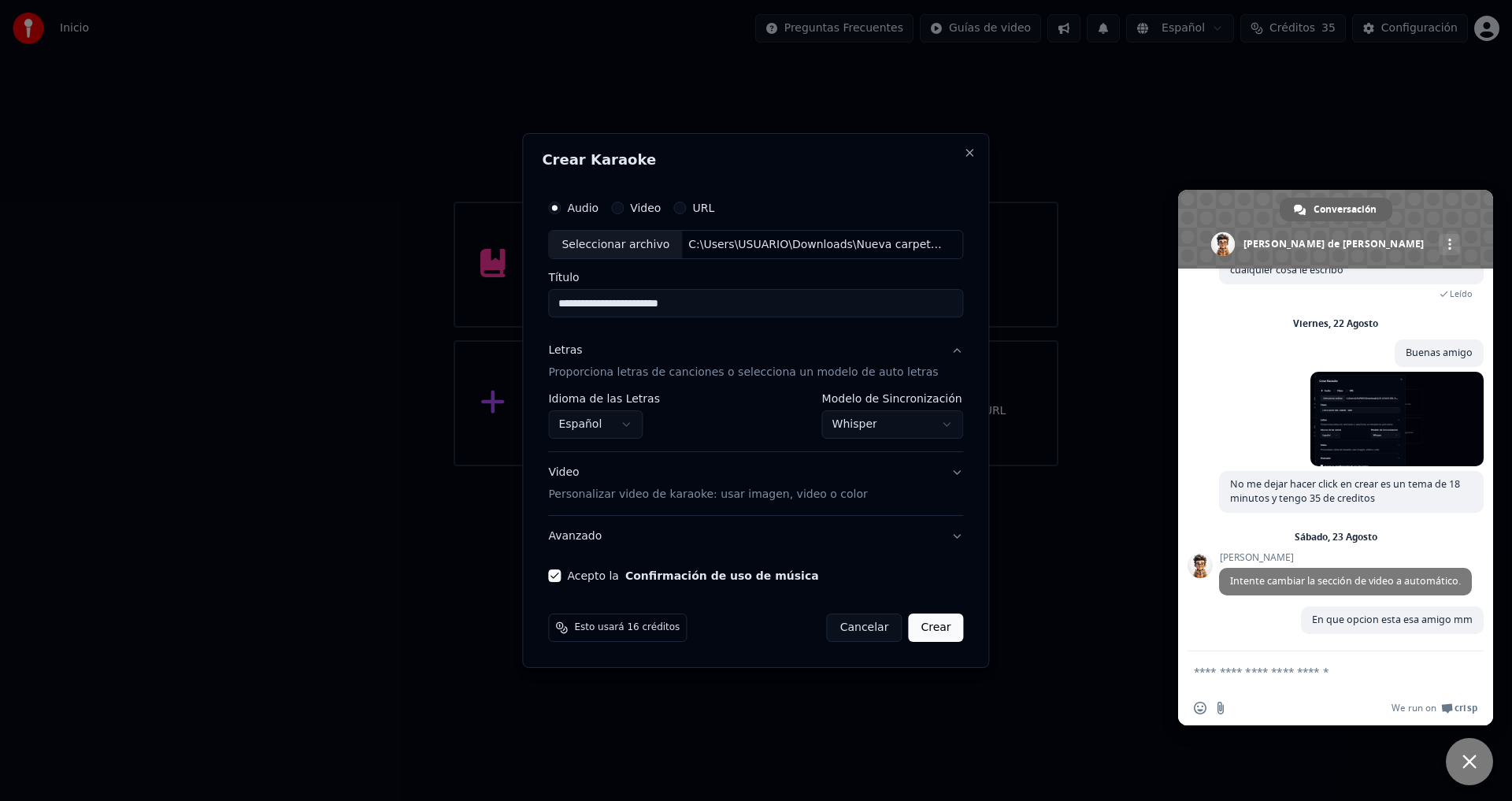
click at [923, 632] on button "Crear" at bounding box center [936, 628] width 55 height 28
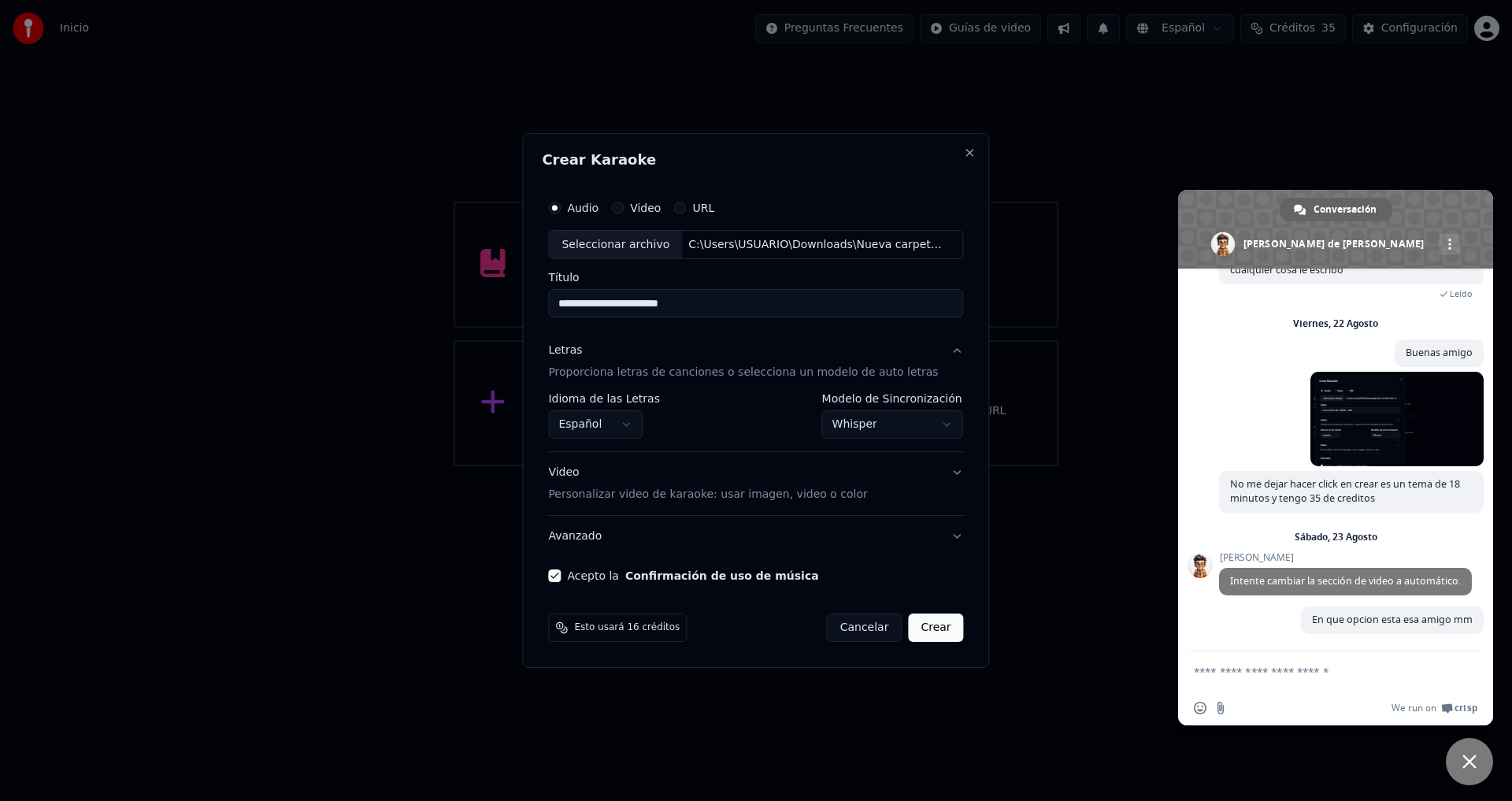
click at [923, 632] on button "Crear" at bounding box center [936, 628] width 55 height 28
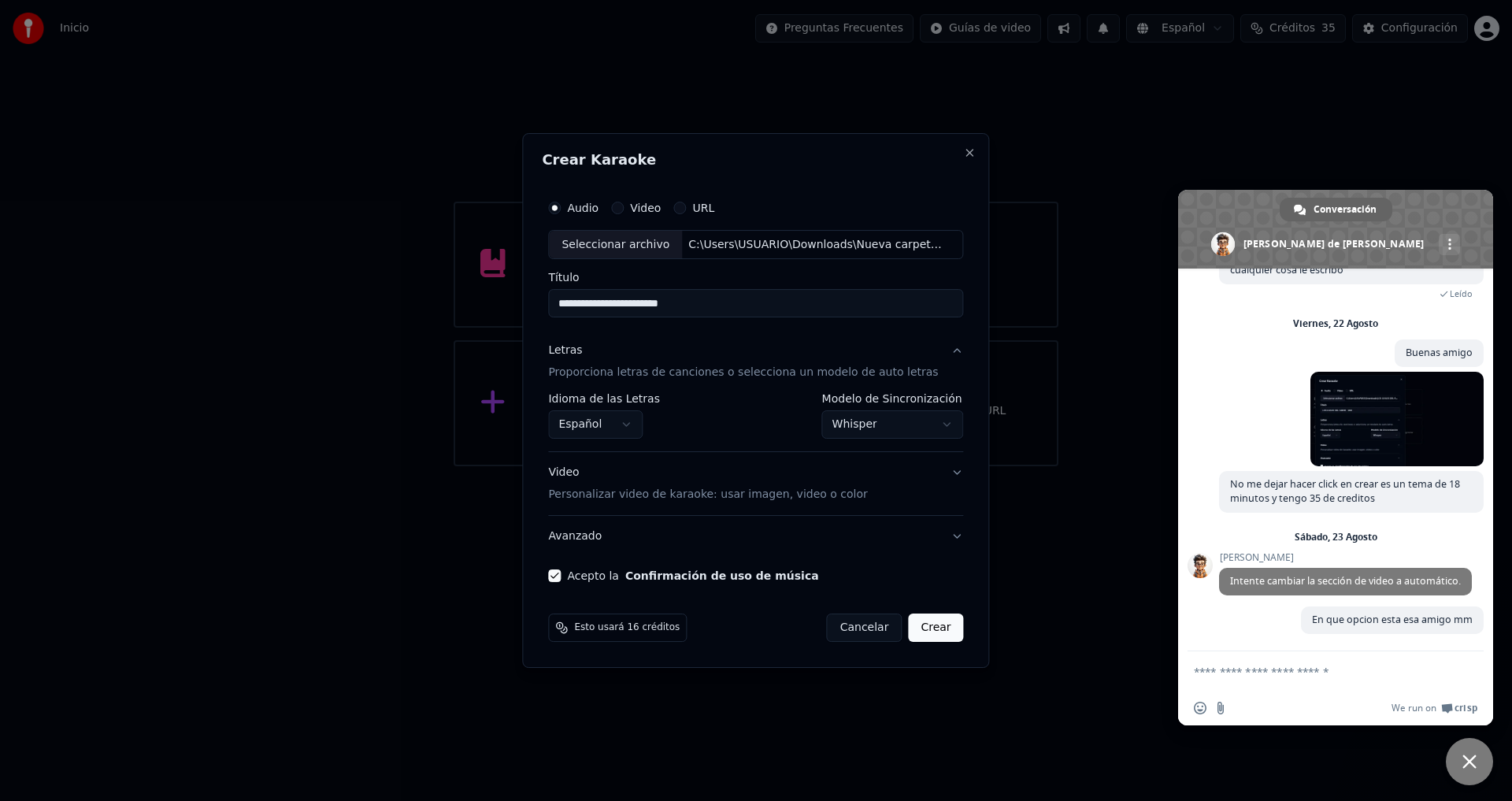
click at [923, 632] on button "Crear" at bounding box center [936, 628] width 55 height 28
click at [719, 499] on p "Personalizar video de karaoke: usar imagen, video o color" at bounding box center [707, 494] width 319 height 15
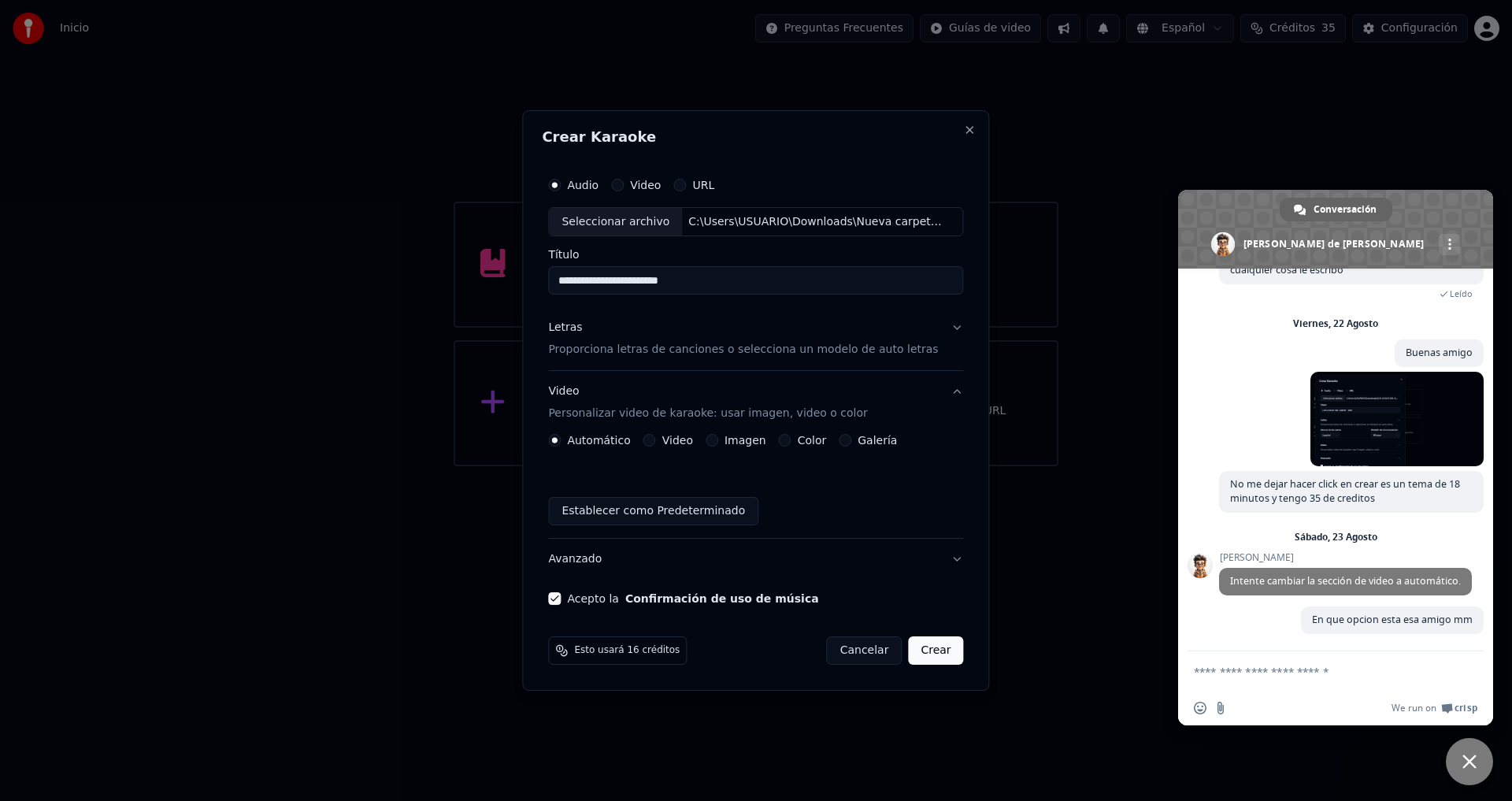
click at [910, 644] on button "Crear" at bounding box center [936, 651] width 55 height 28
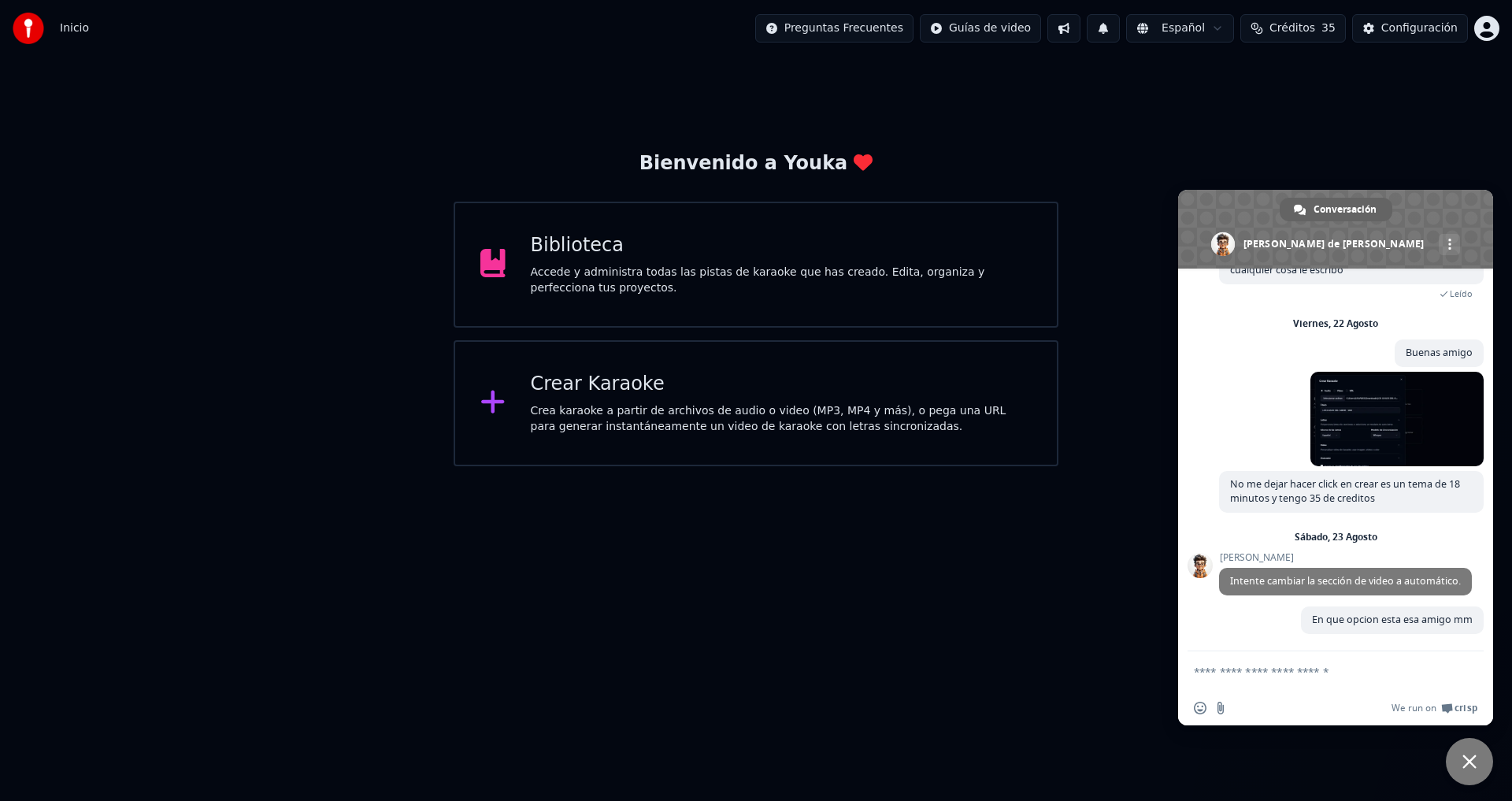
click at [1275, 668] on textarea "Escribe aquí tu mensaje..." at bounding box center [1320, 671] width 252 height 39
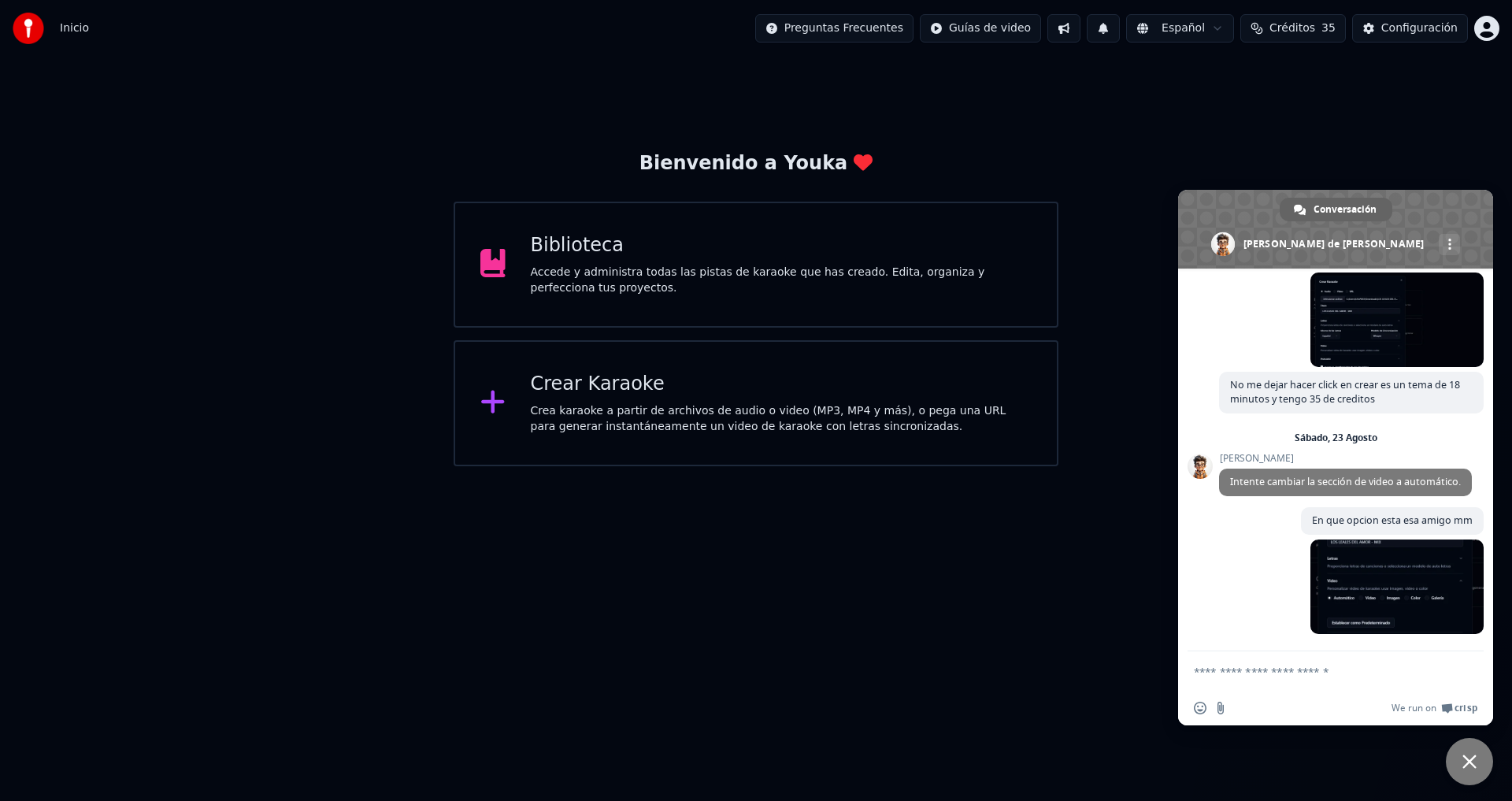
scroll to position [1036, 0]
click at [1228, 676] on textarea "Escribe aquí tu mensaje..." at bounding box center [1320, 671] width 252 height 39
click at [1320, 607] on span at bounding box center [1397, 587] width 173 height 94
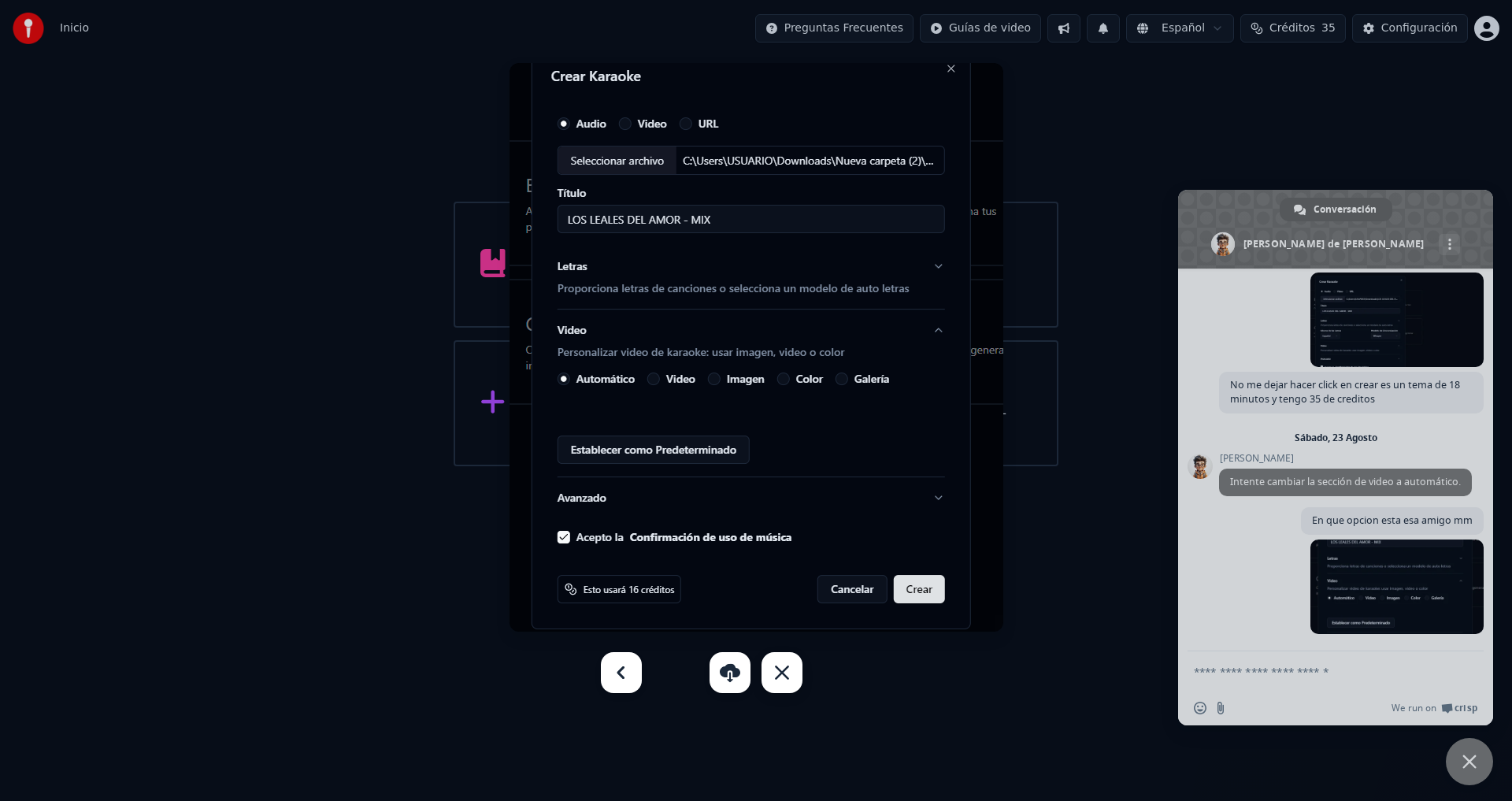
click at [782, 690] on link at bounding box center [782, 673] width 41 height 41
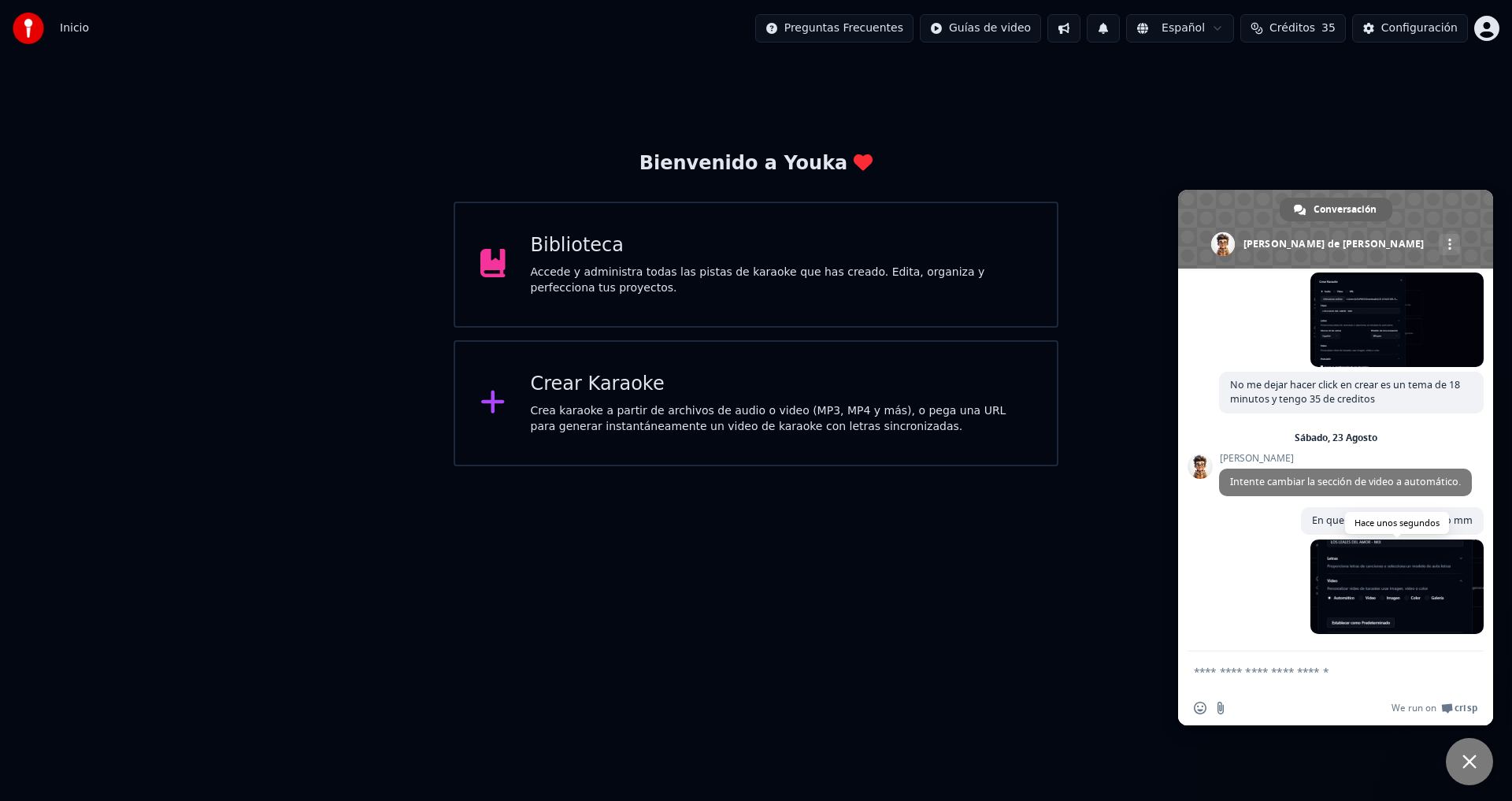
click at [1380, 586] on span at bounding box center [1397, 587] width 173 height 94
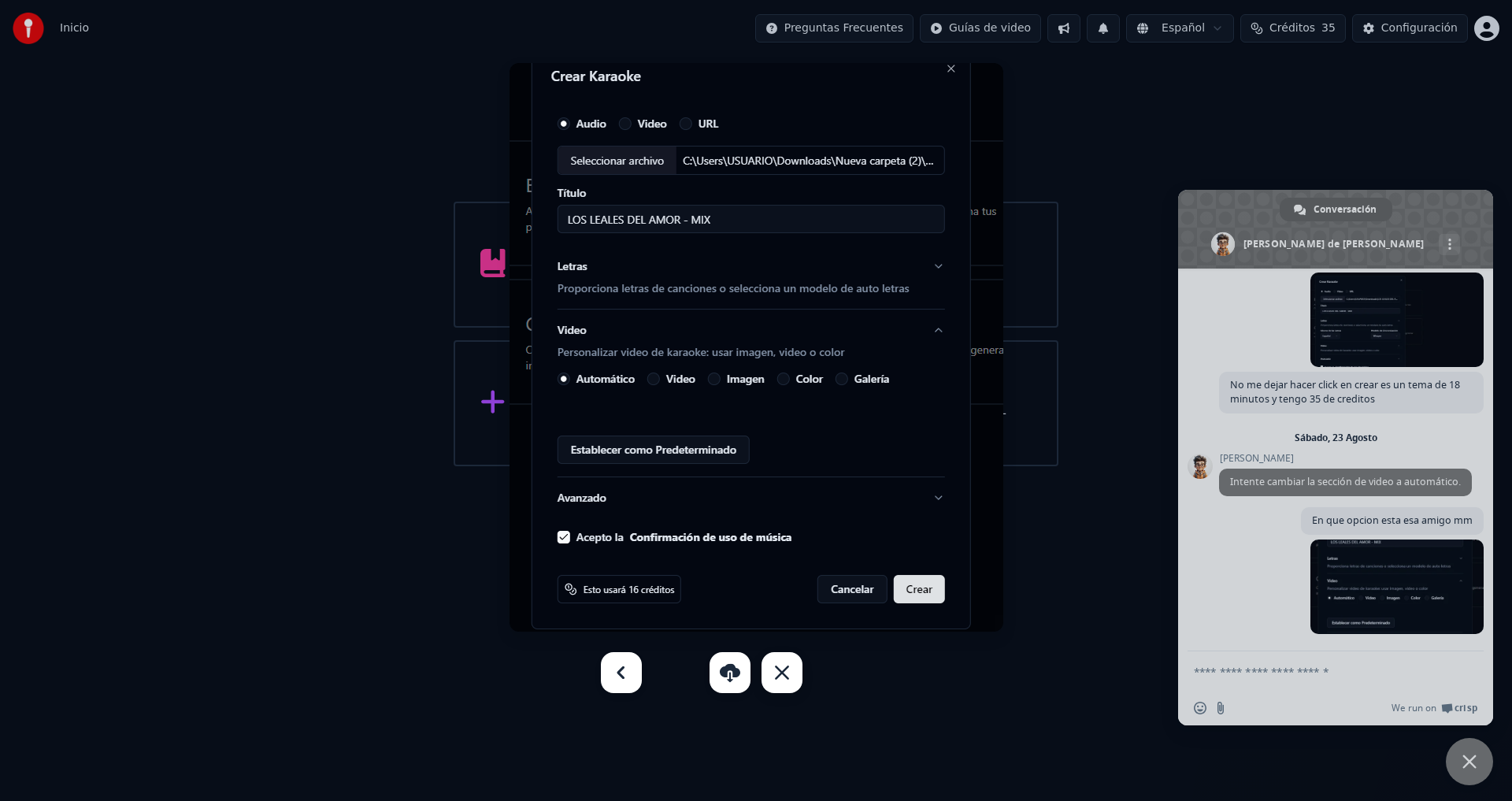
click at [772, 681] on link at bounding box center [782, 673] width 41 height 41
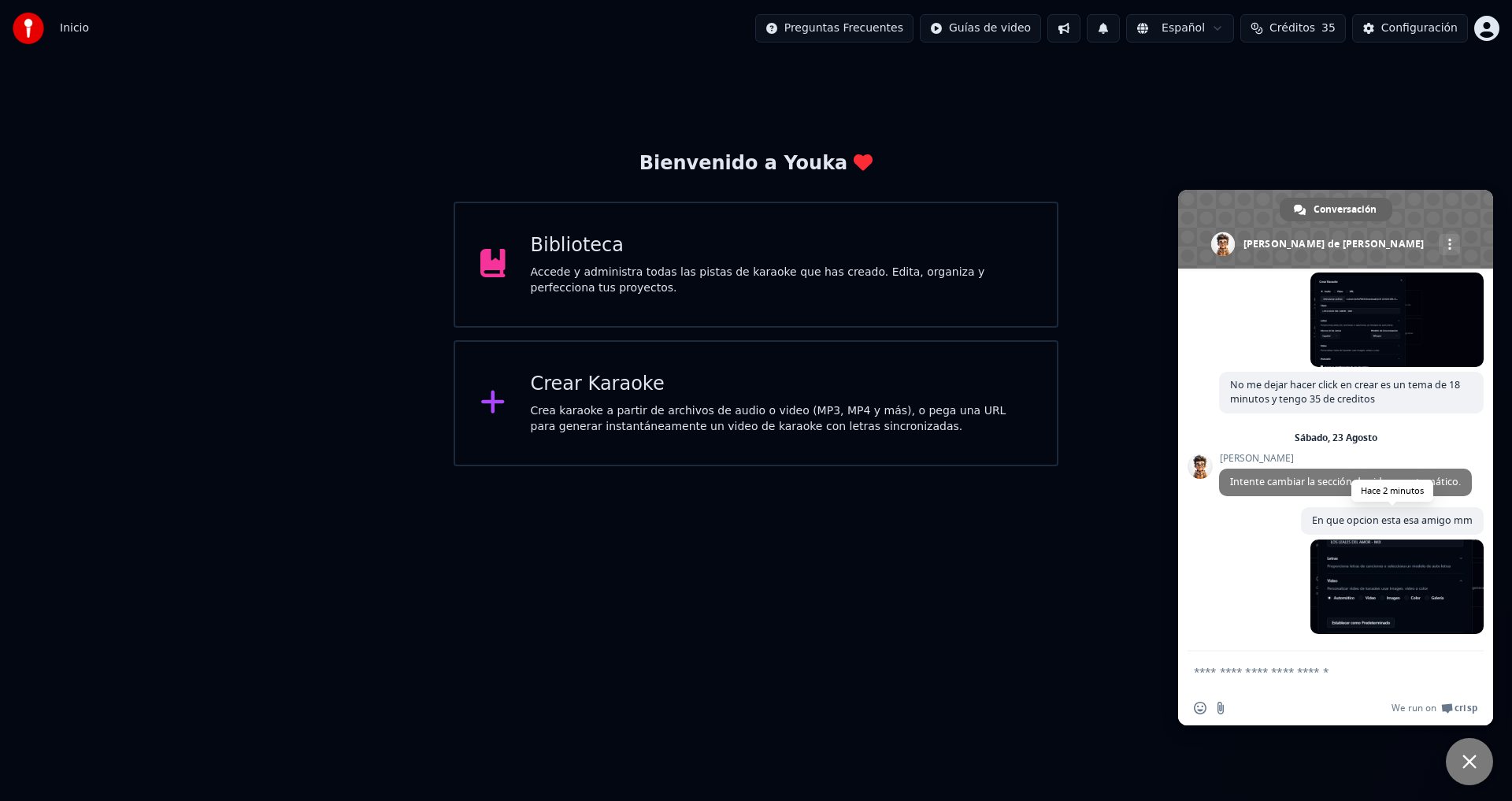
click at [1386, 527] on span "En que opcion esta esa amigo mm" at bounding box center [1393, 520] width 161 height 13
click at [1297, 669] on textarea "Escribe aquí tu mensaje..." at bounding box center [1320, 671] width 252 height 39
type textarea "**********"
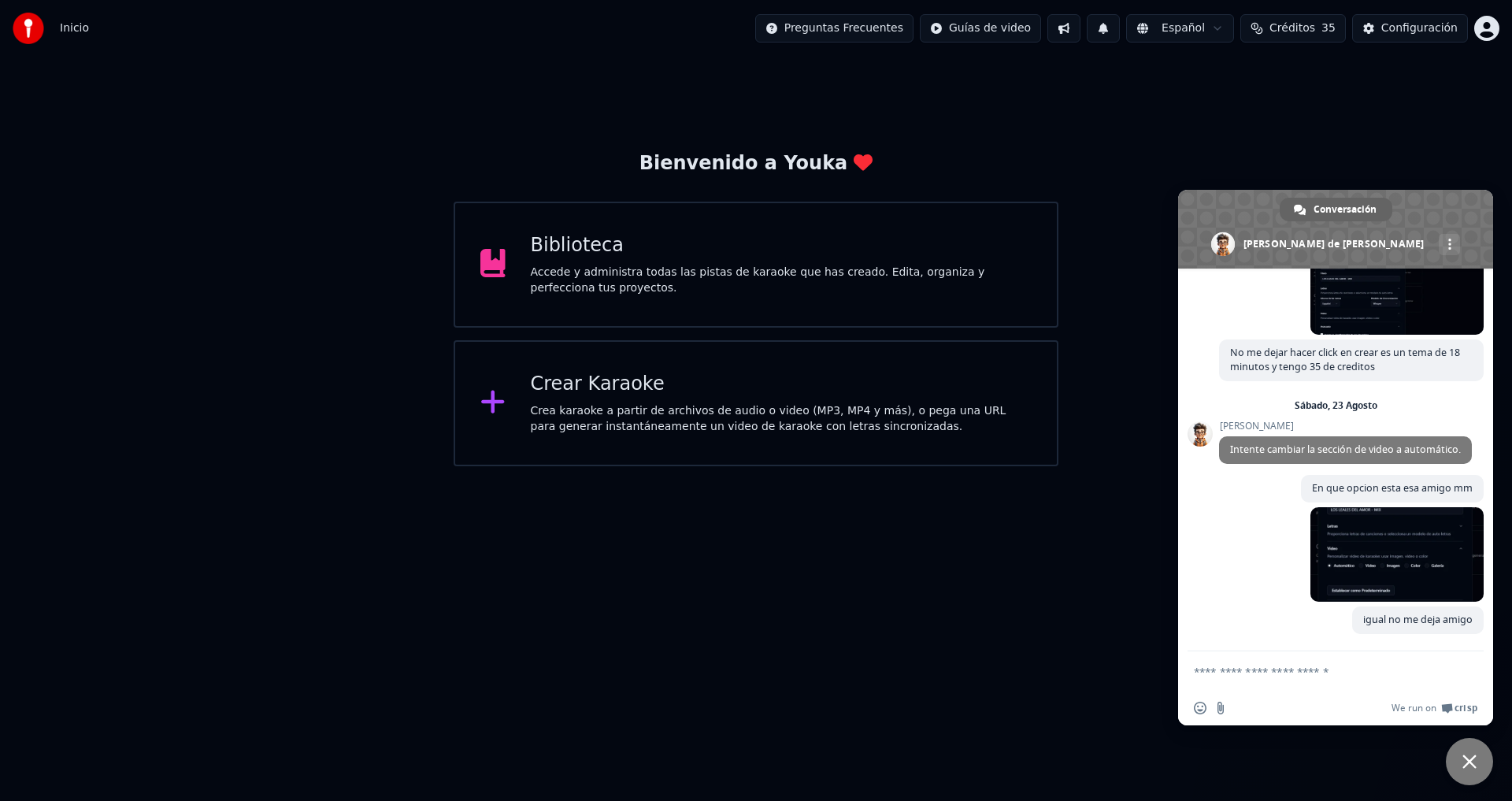
scroll to position [1069, 0]
click at [1270, 674] on textarea "Escribe aquí tu mensaje..." at bounding box center [1320, 671] width 252 height 39
drag, startPoint x: 1465, startPoint y: 760, endPoint x: 1358, endPoint y: 528, distance: 255.5
click at [1371, 467] on div "Conversación Adam de Youka Desktop Más canales Continuar en Correo electrónico …" at bounding box center [756, 467] width 1512 height 0
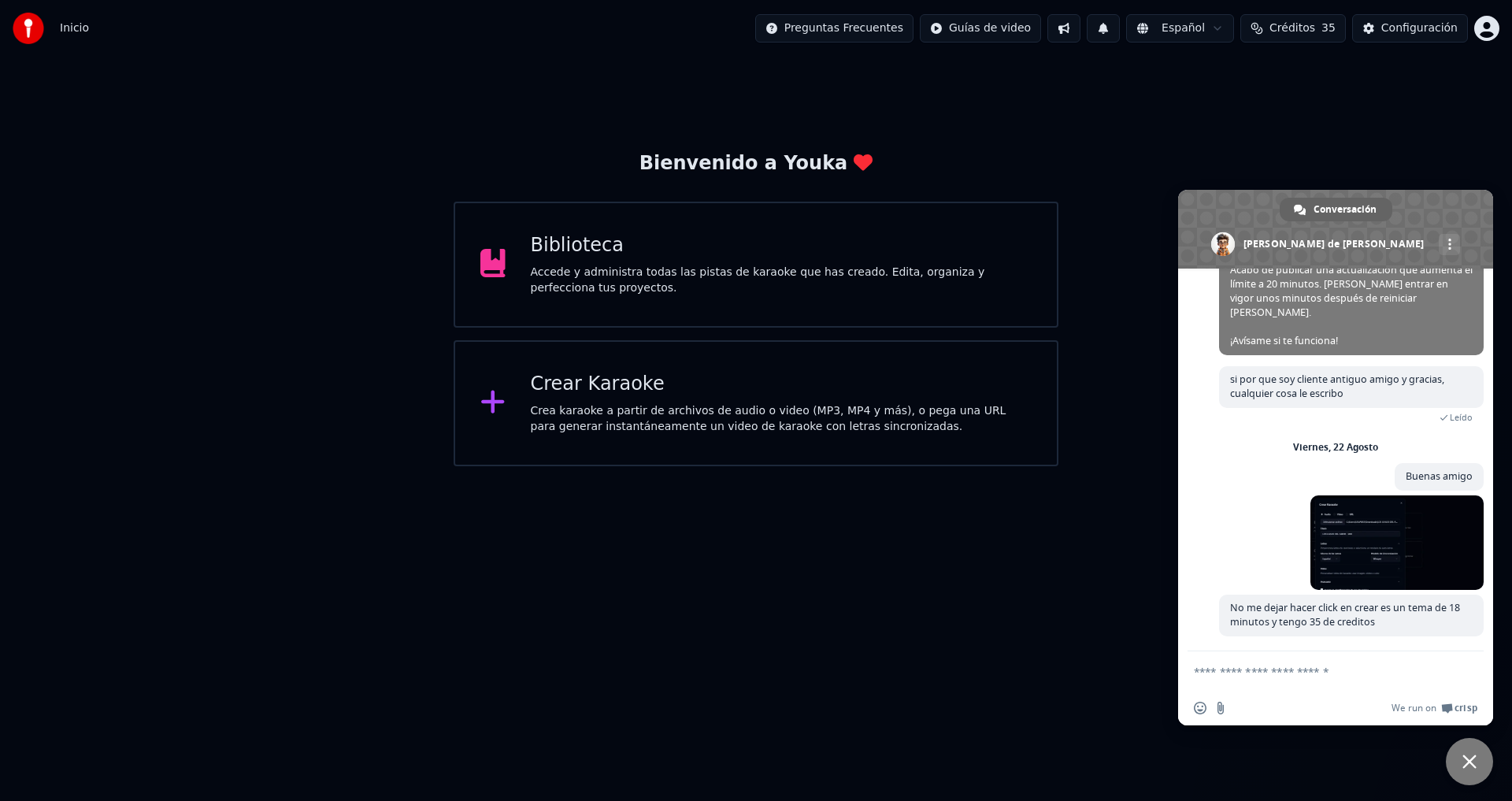
scroll to position [690, 0]
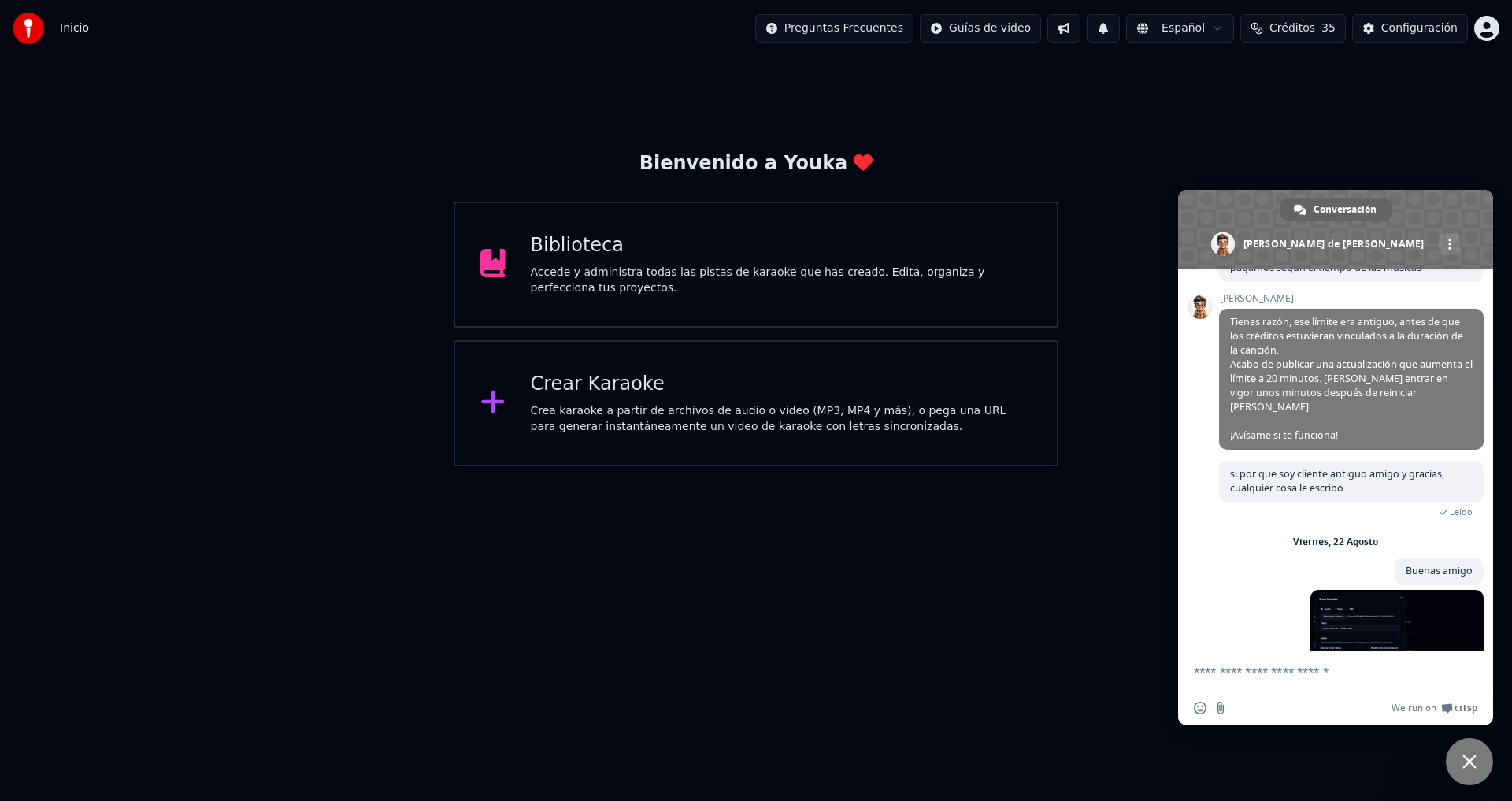
click at [1470, 762] on span "Cerrar el chat" at bounding box center [1469, 761] width 14 height 14
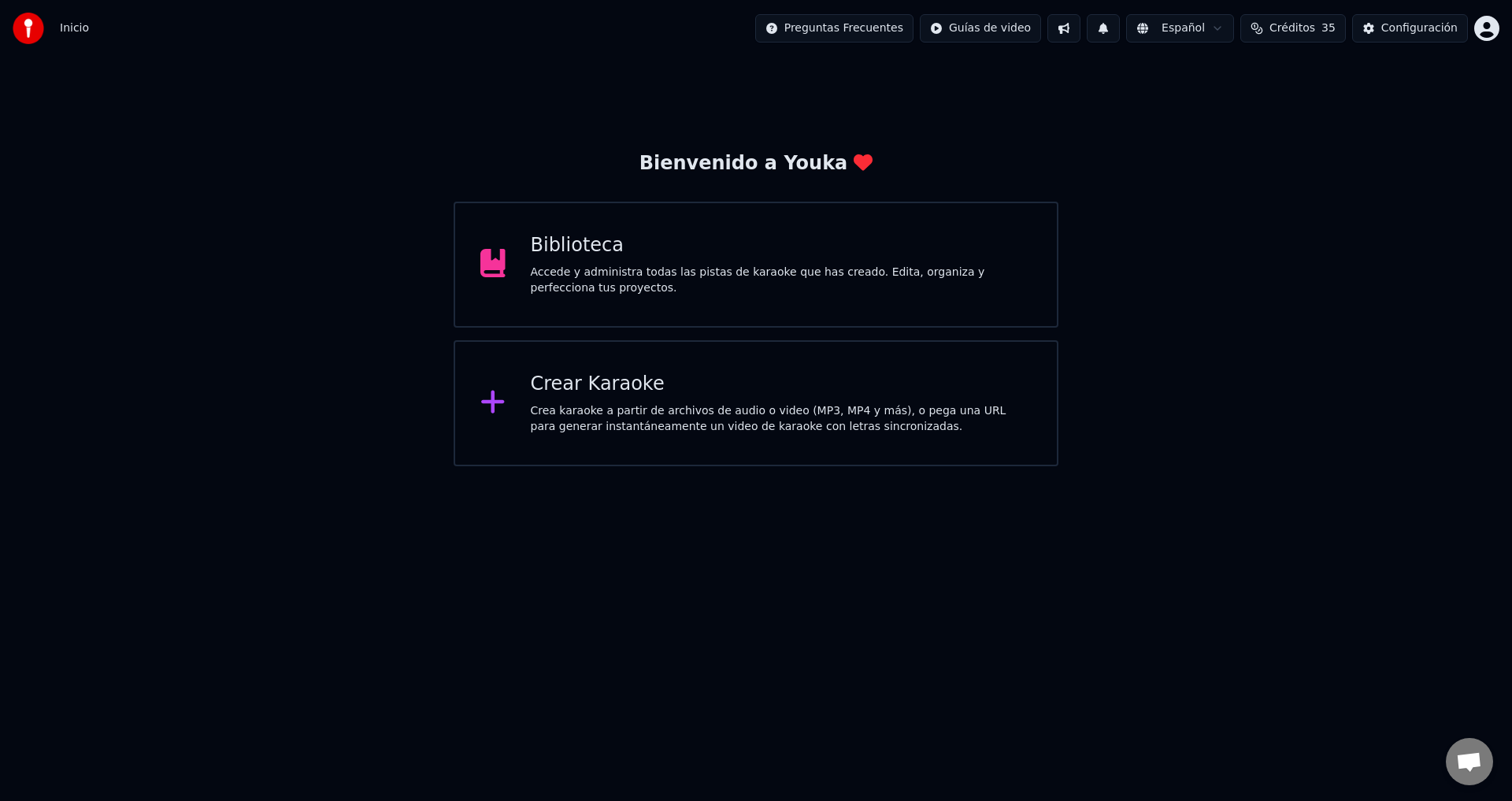
click at [559, 5] on div "Inicio Preguntas Frecuentes Guías de video Español Créditos 35 Configuración" at bounding box center [756, 28] width 1512 height 57
